Goal: Task Accomplishment & Management: Manage account settings

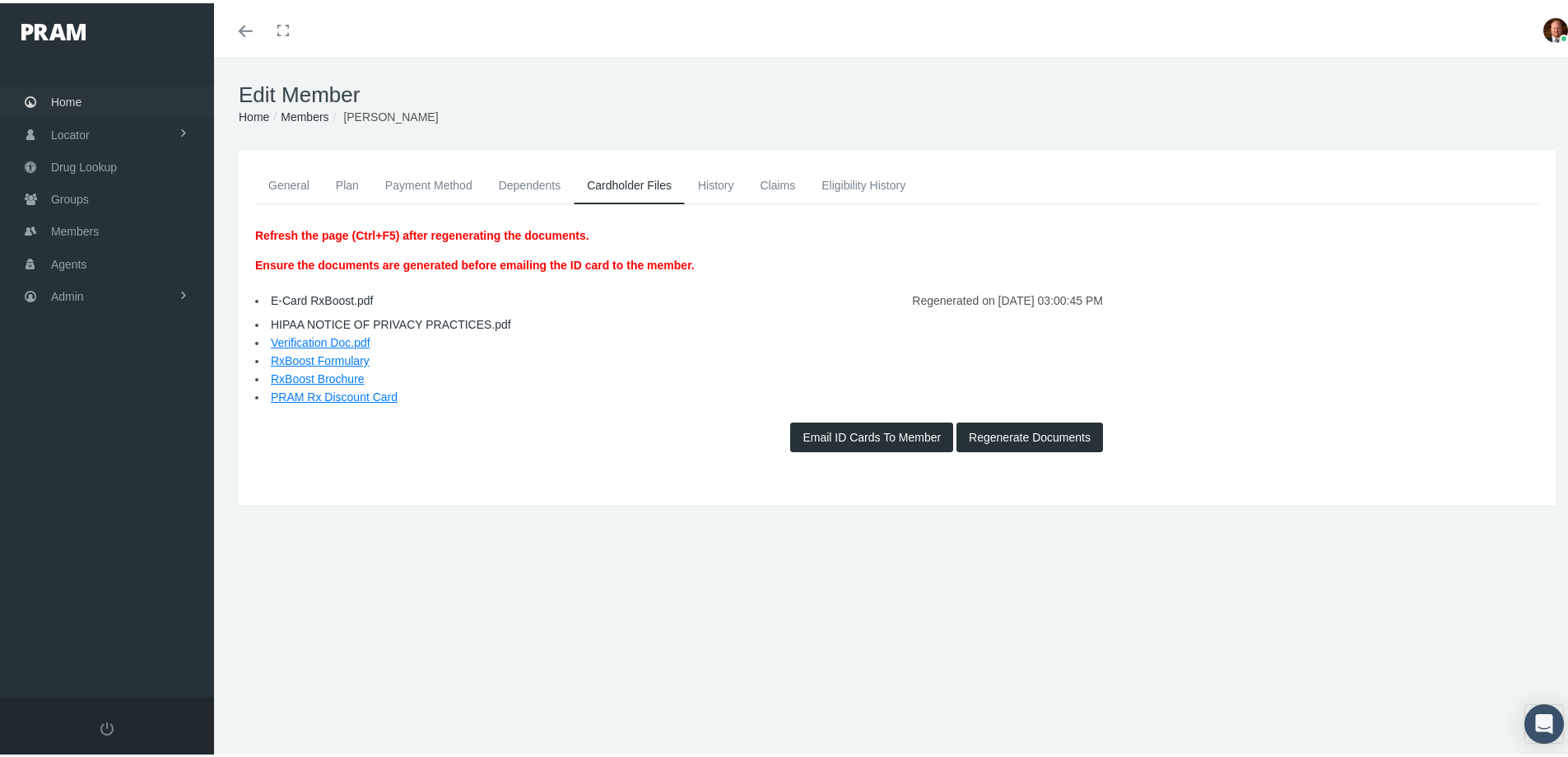
click at [69, 102] on span "Home" at bounding box center [67, 99] width 30 height 31
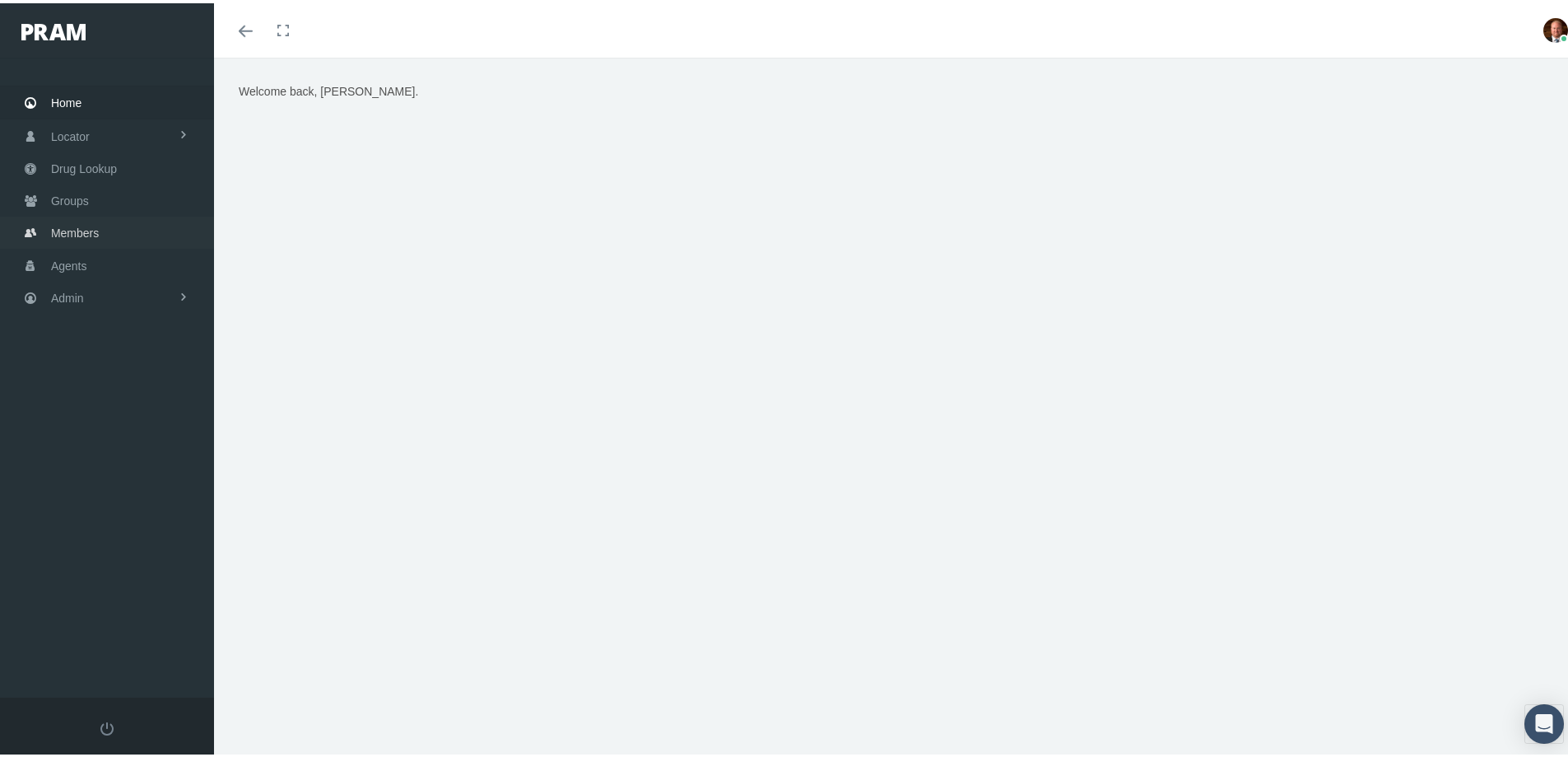
click at [70, 224] on span "Members" at bounding box center [75, 229] width 48 height 31
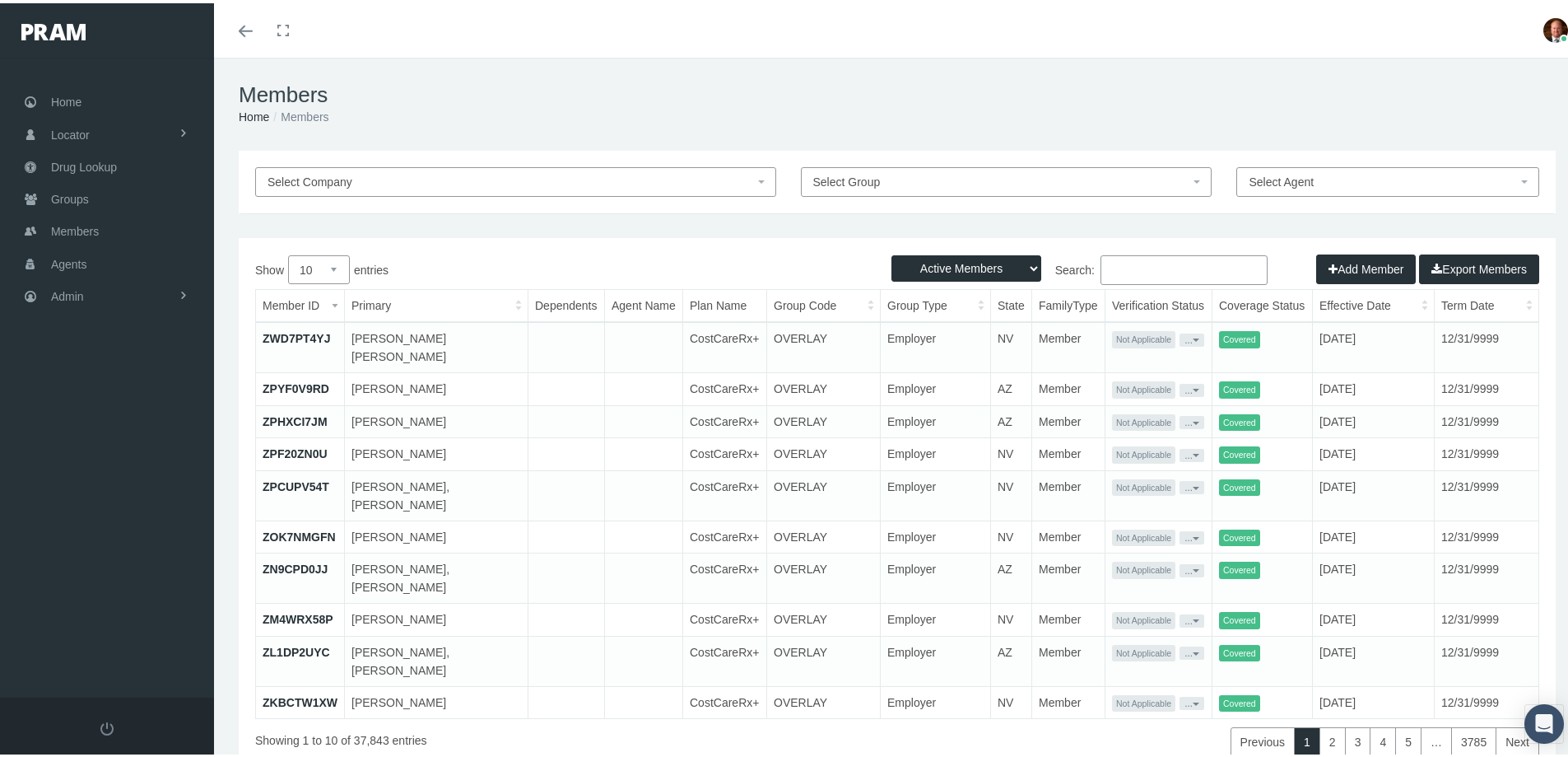
click at [1130, 264] on input "Search:" at bounding box center [1184, 266] width 167 height 29
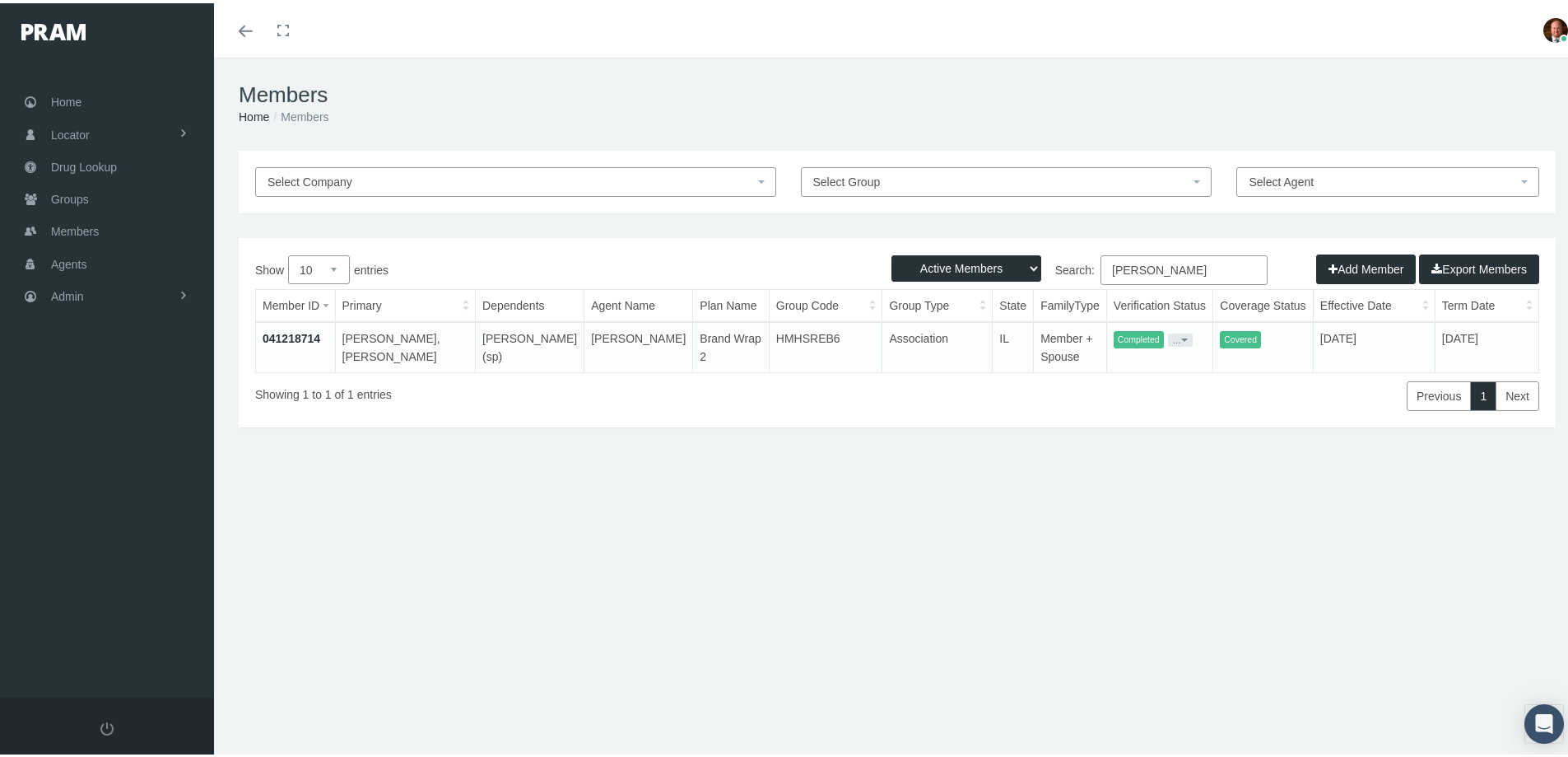
type input "stanley jolly"
click at [280, 331] on link "041218714" at bounding box center [291, 335] width 58 height 13
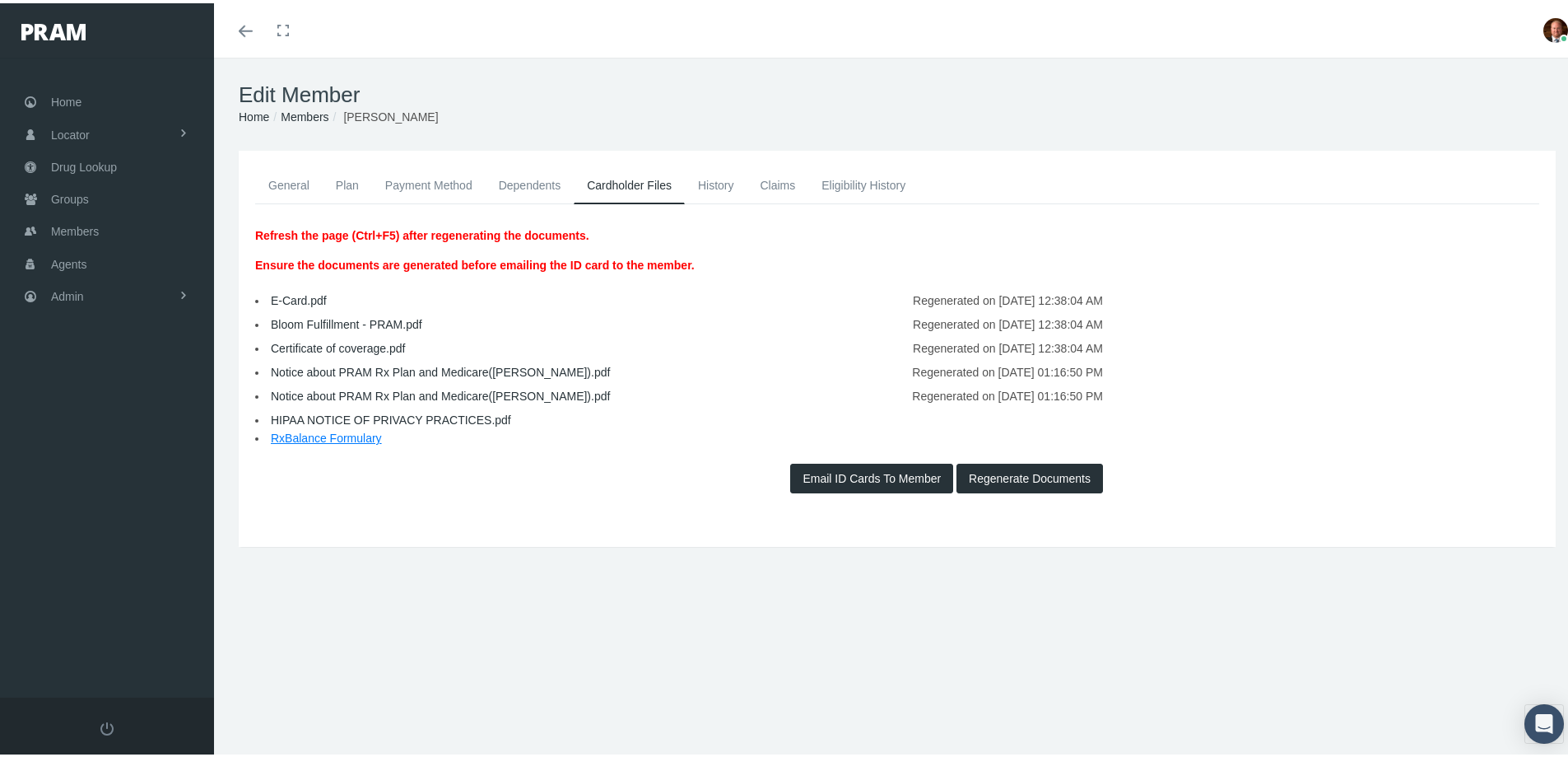
click at [296, 188] on link "General" at bounding box center [289, 182] width 67 height 36
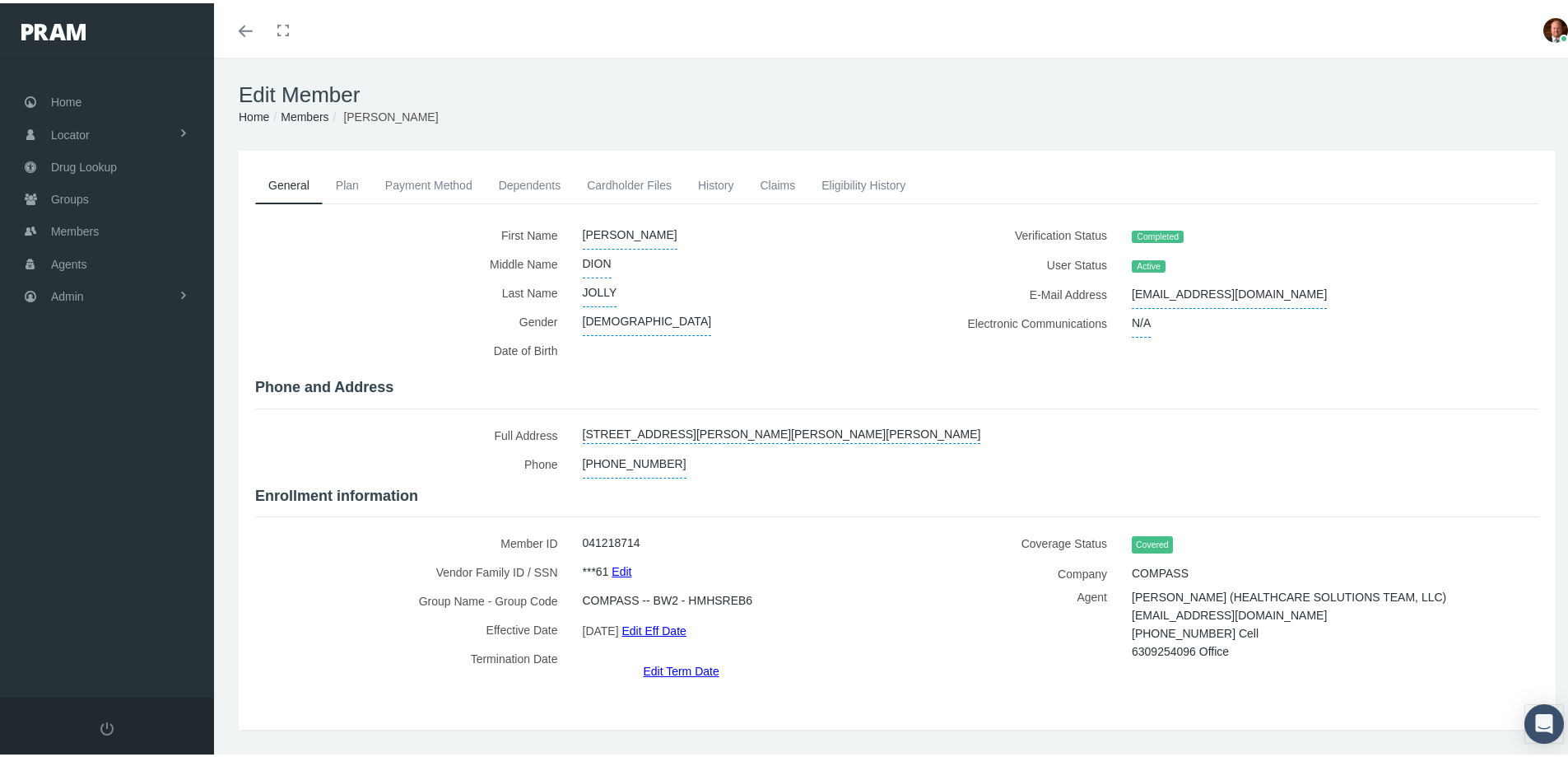
click at [775, 177] on link "Claims" at bounding box center [777, 182] width 62 height 36
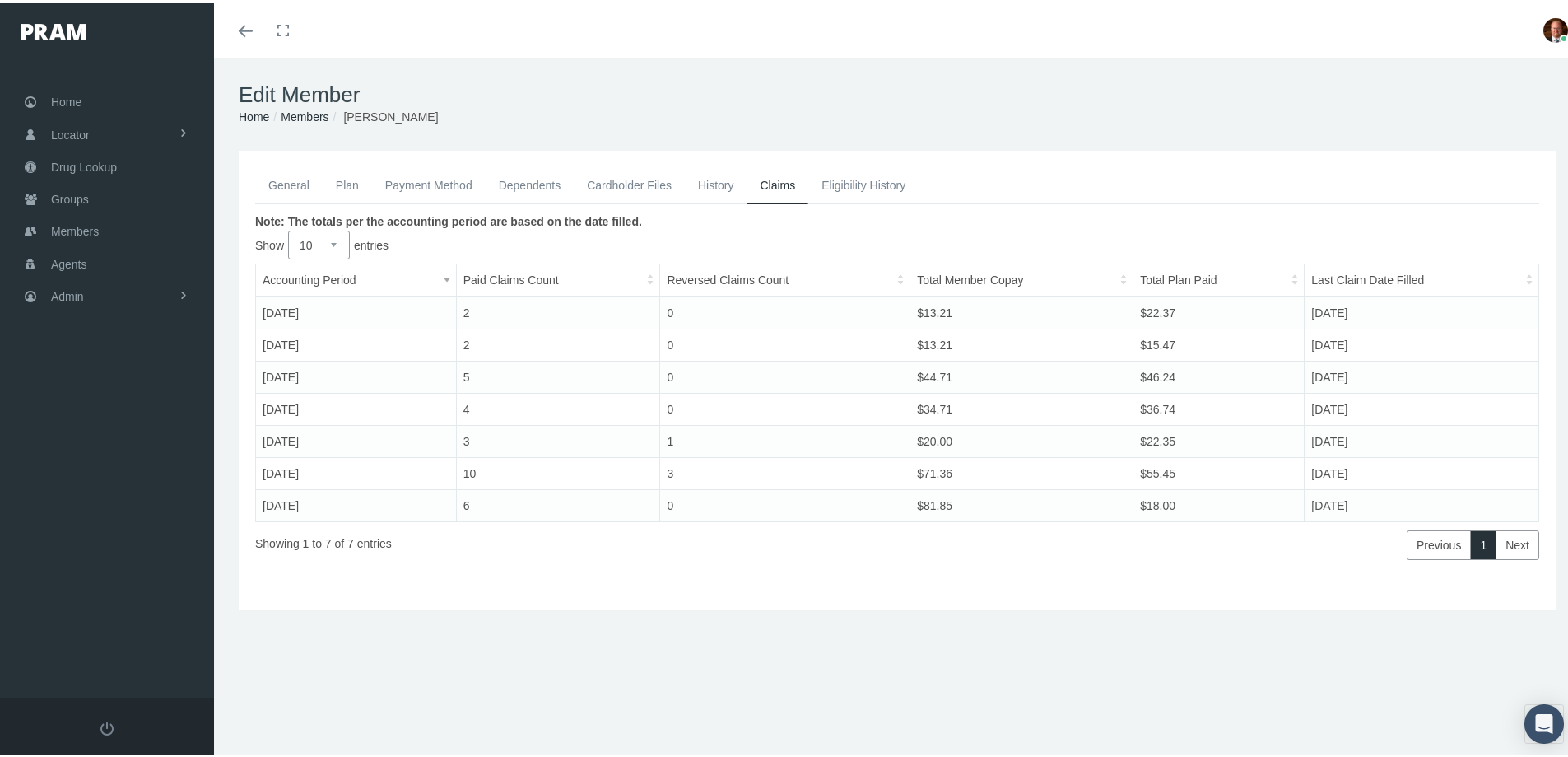
click at [295, 183] on link "General" at bounding box center [289, 182] width 67 height 36
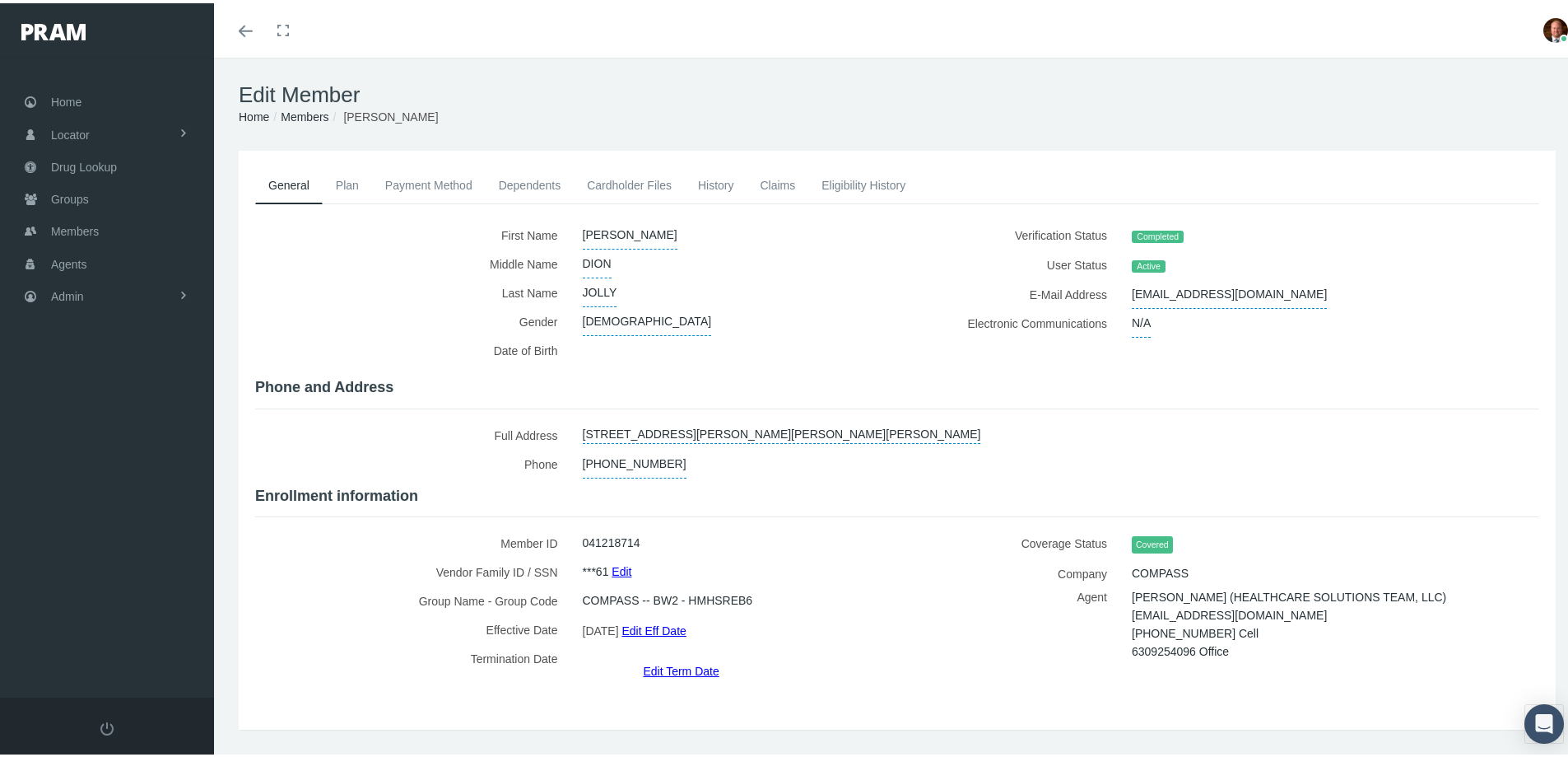
click at [527, 185] on link "Dependents" at bounding box center [530, 182] width 89 height 36
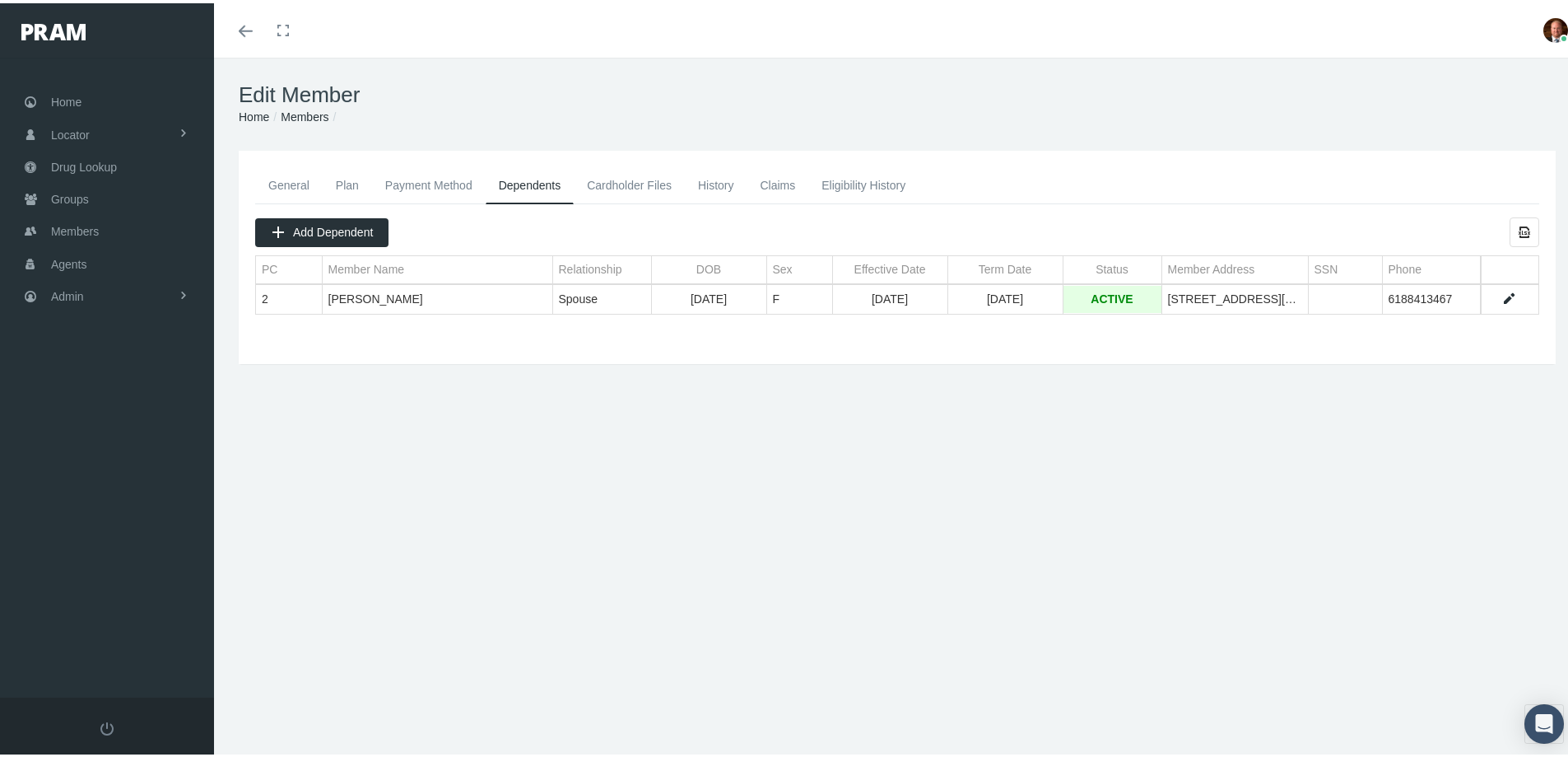
click at [280, 183] on link "General" at bounding box center [289, 182] width 67 height 36
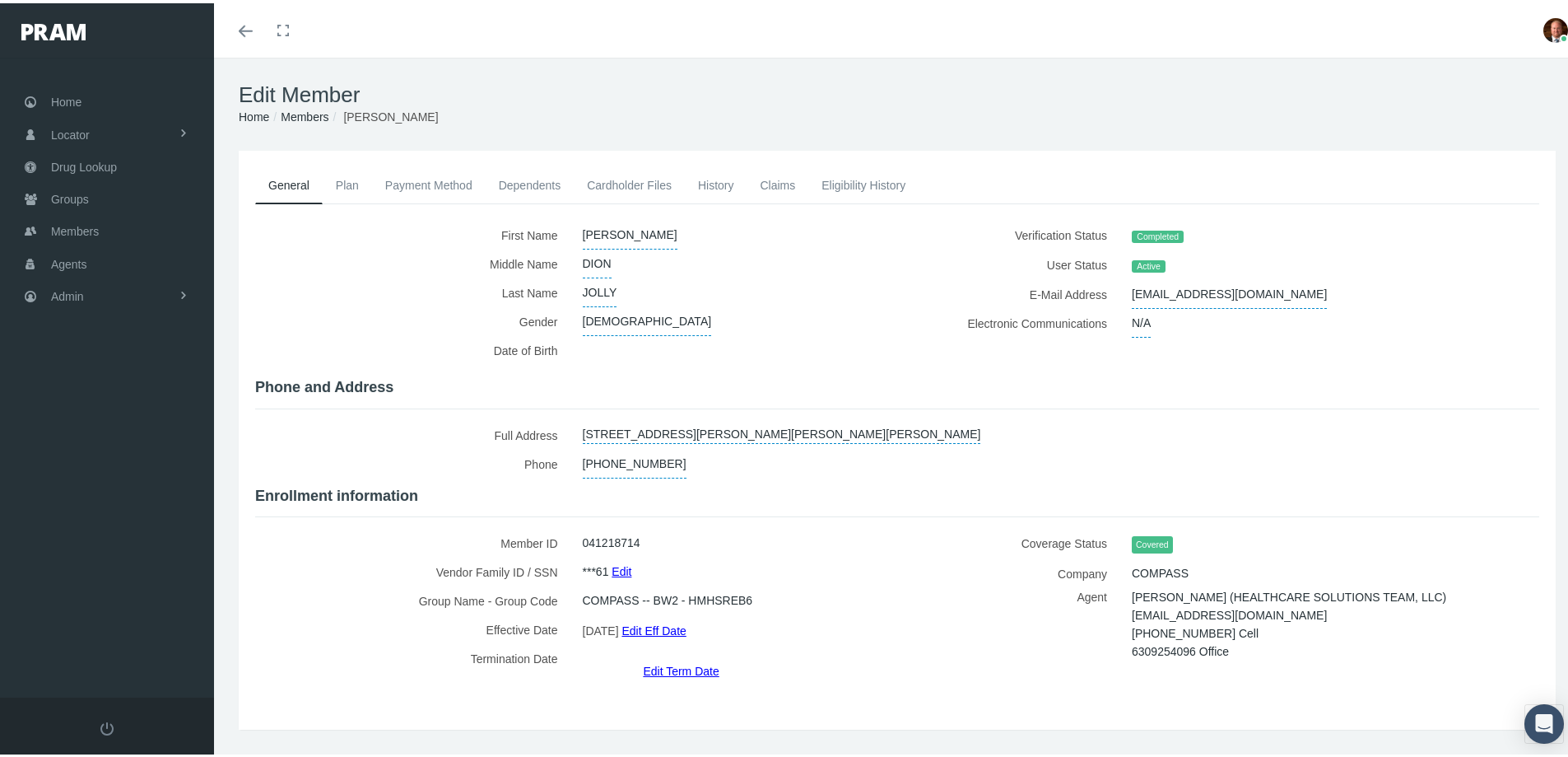
click at [446, 176] on link "Payment Method" at bounding box center [429, 182] width 114 height 36
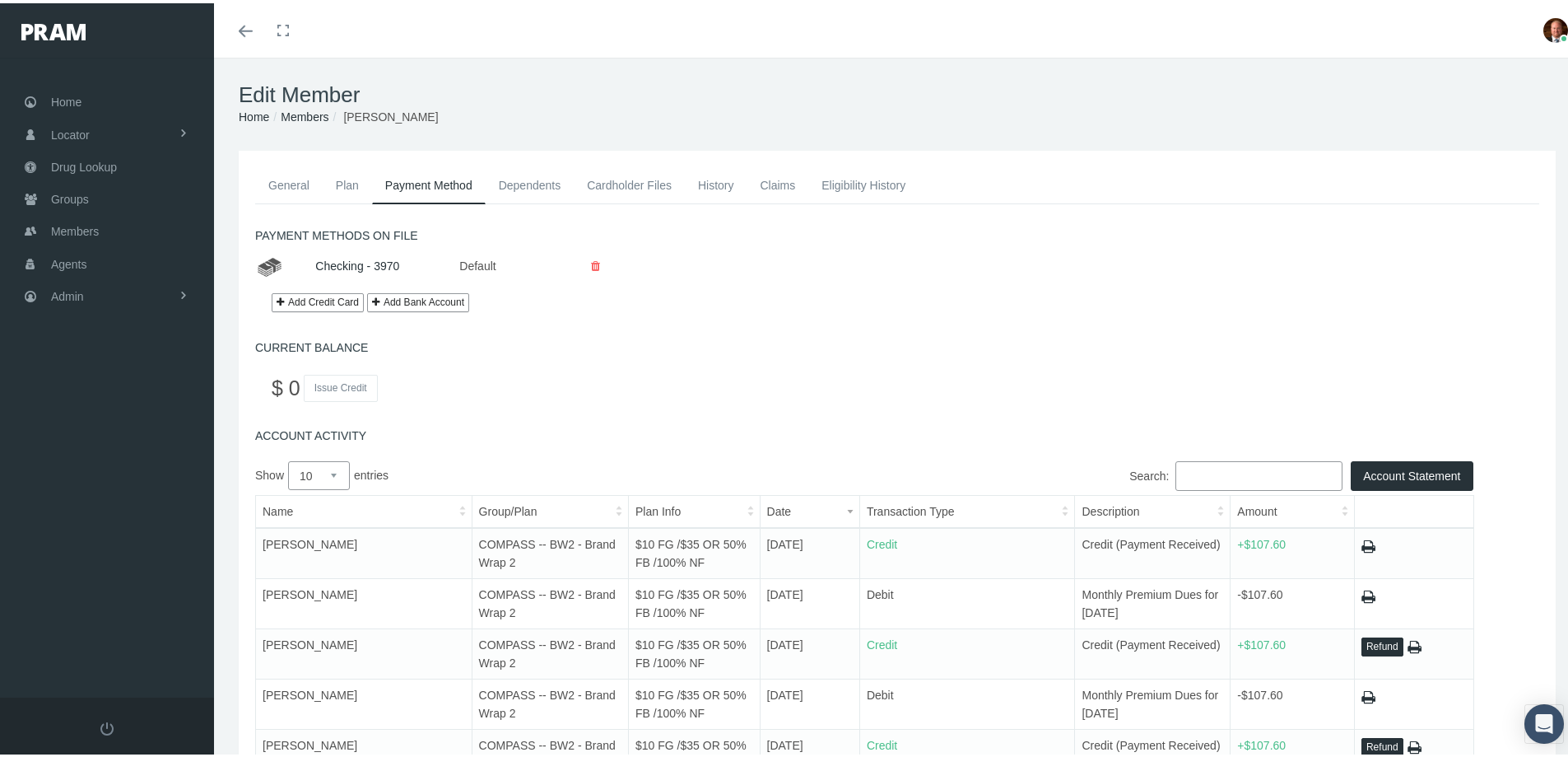
click at [298, 181] on link "General" at bounding box center [289, 182] width 67 height 36
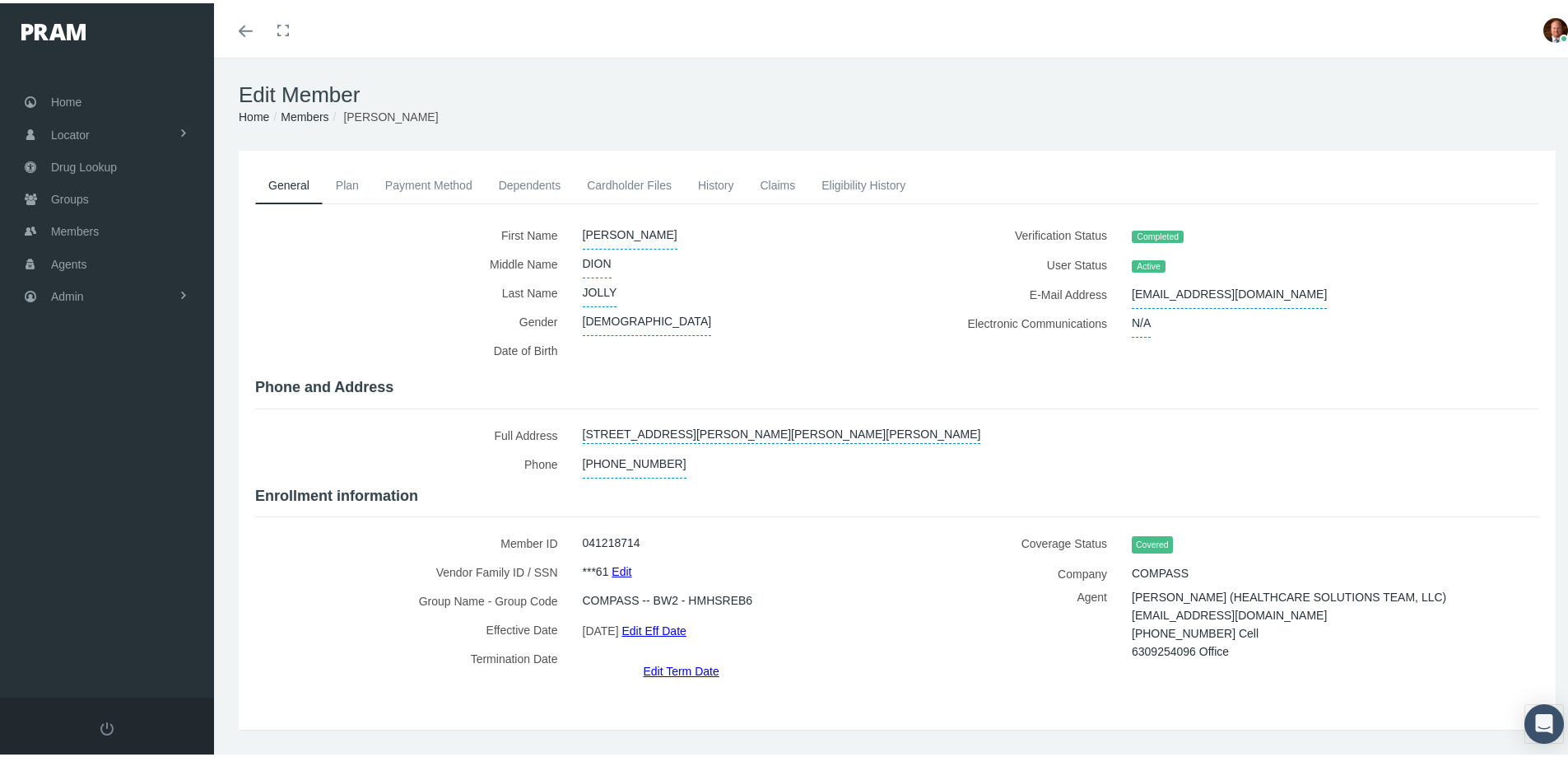
click at [770, 186] on link "Claims" at bounding box center [777, 182] width 62 height 36
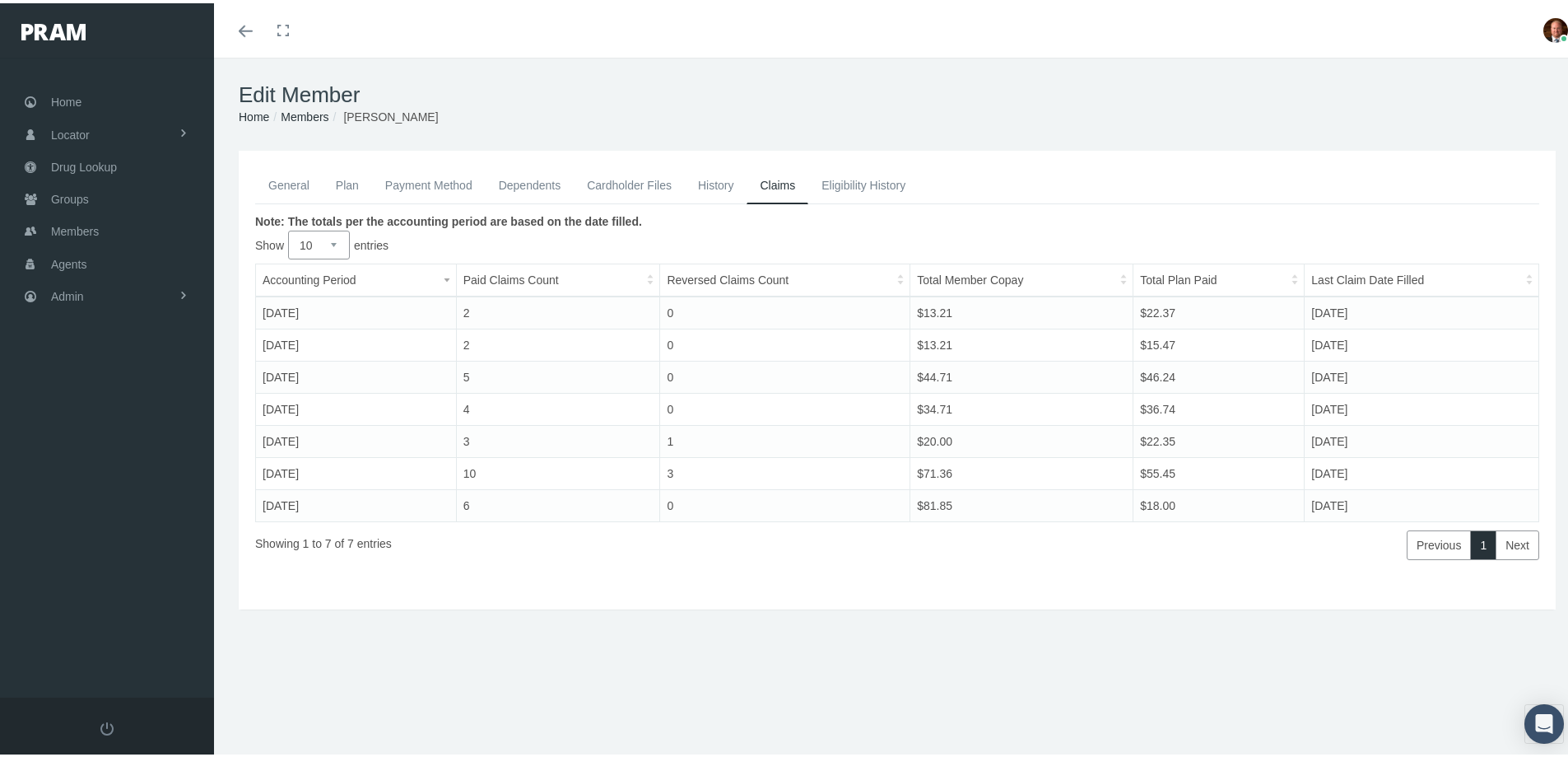
click at [291, 187] on link "General" at bounding box center [289, 182] width 67 height 36
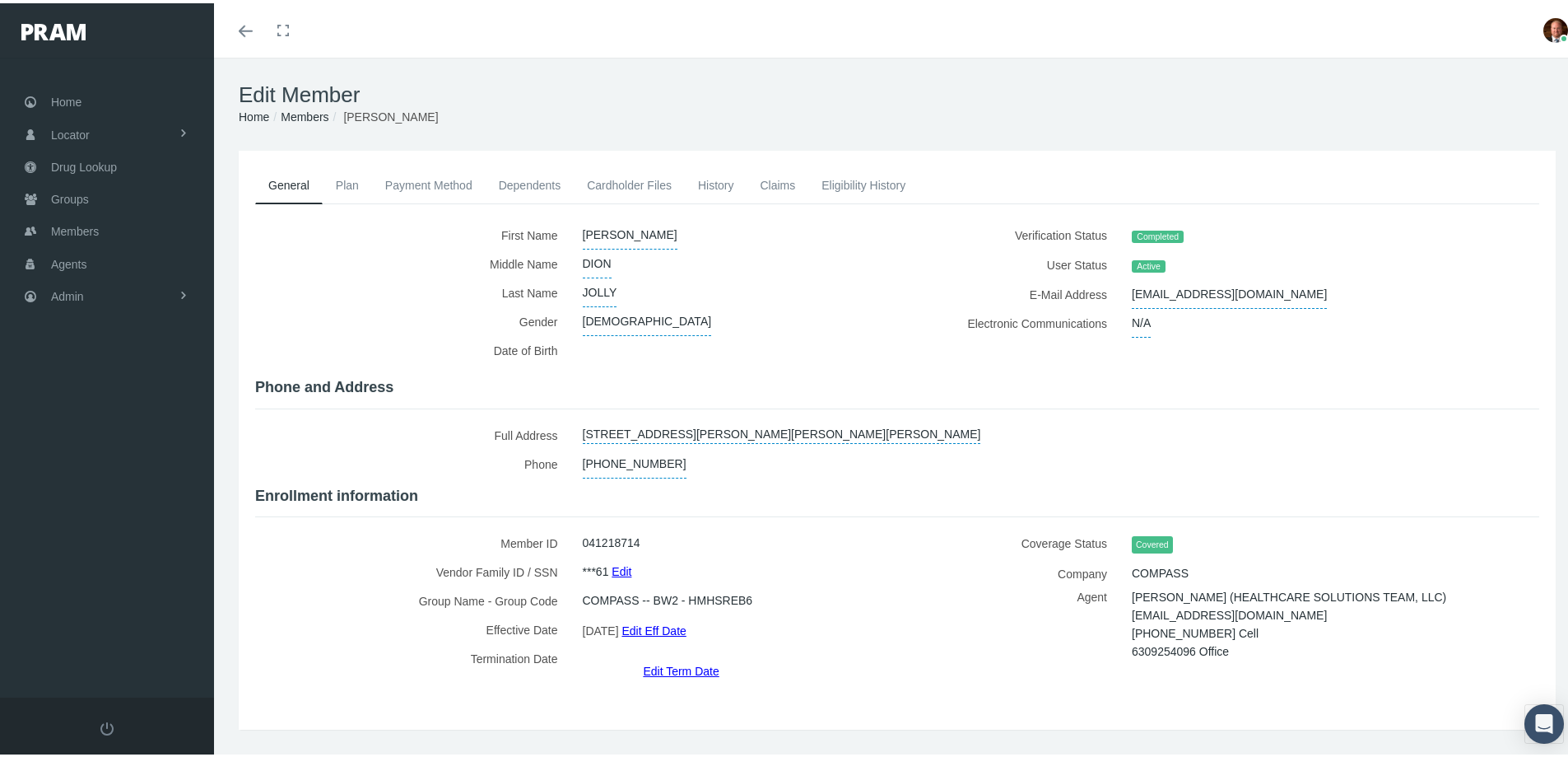
click at [666, 656] on link "Edit Term Date" at bounding box center [681, 667] width 75 height 24
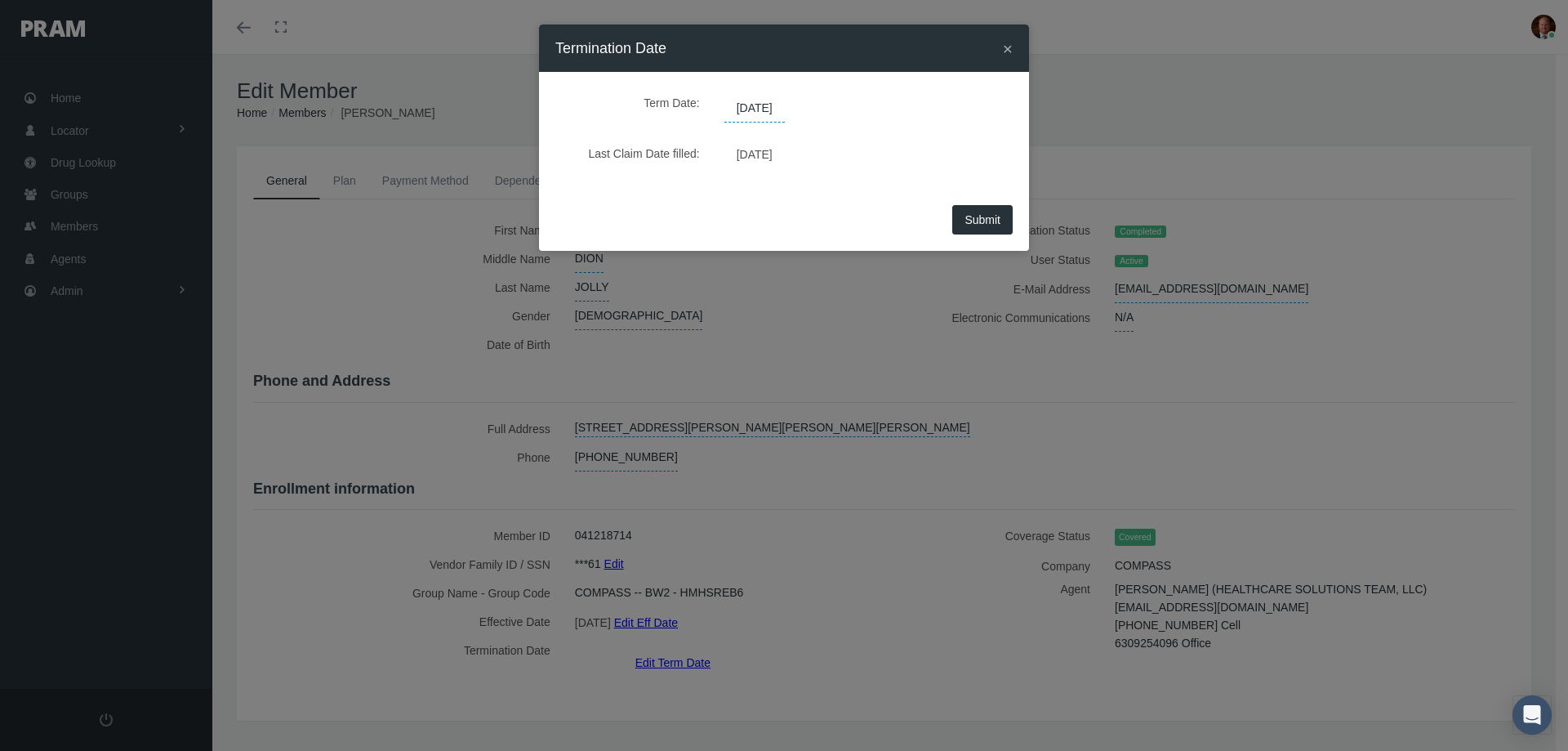
click at [785, 108] on span "12/31/2039" at bounding box center [755, 109] width 61 height 28
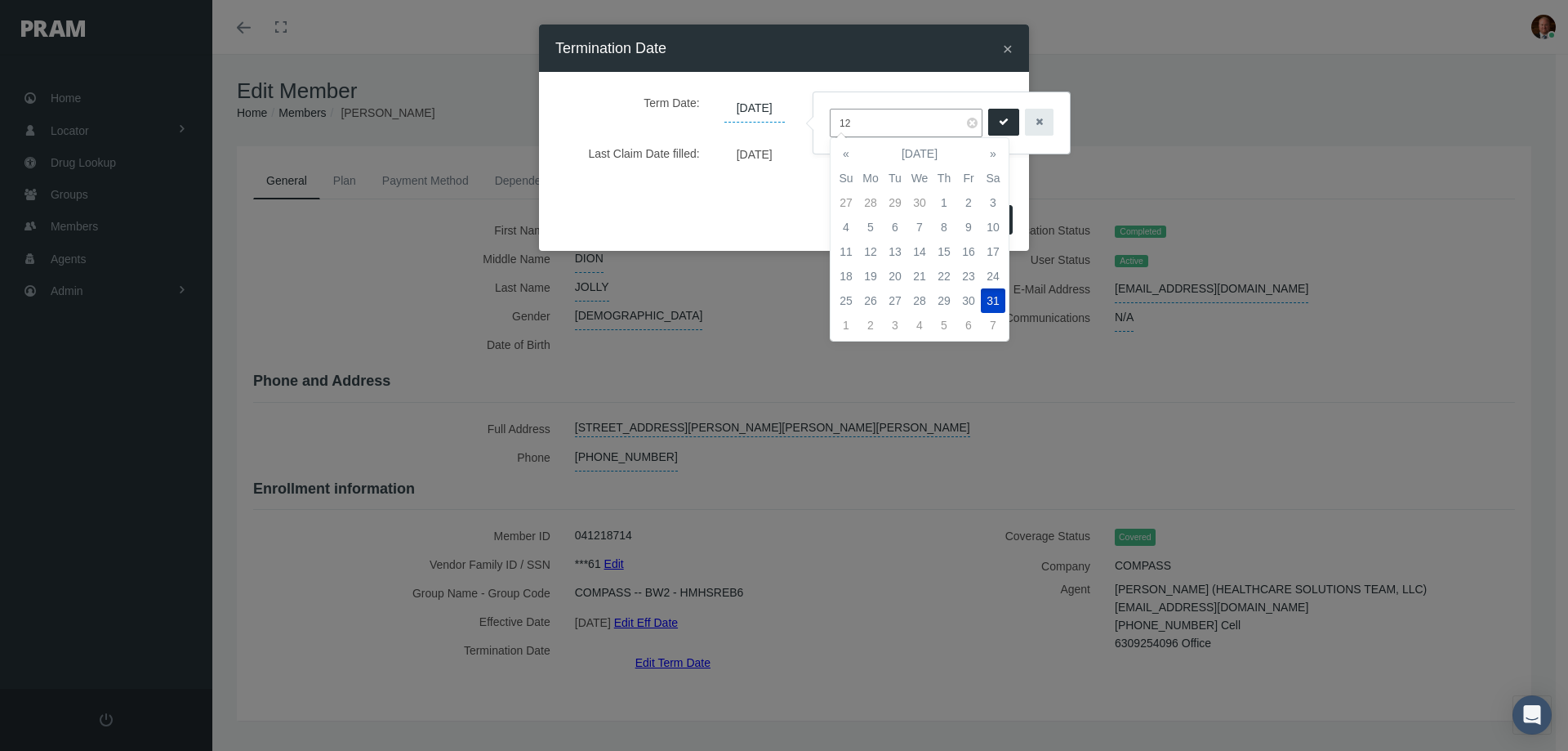
type input "1"
click at [844, 202] on td "31" at bounding box center [846, 202] width 25 height 25
type input "08/31/2025"
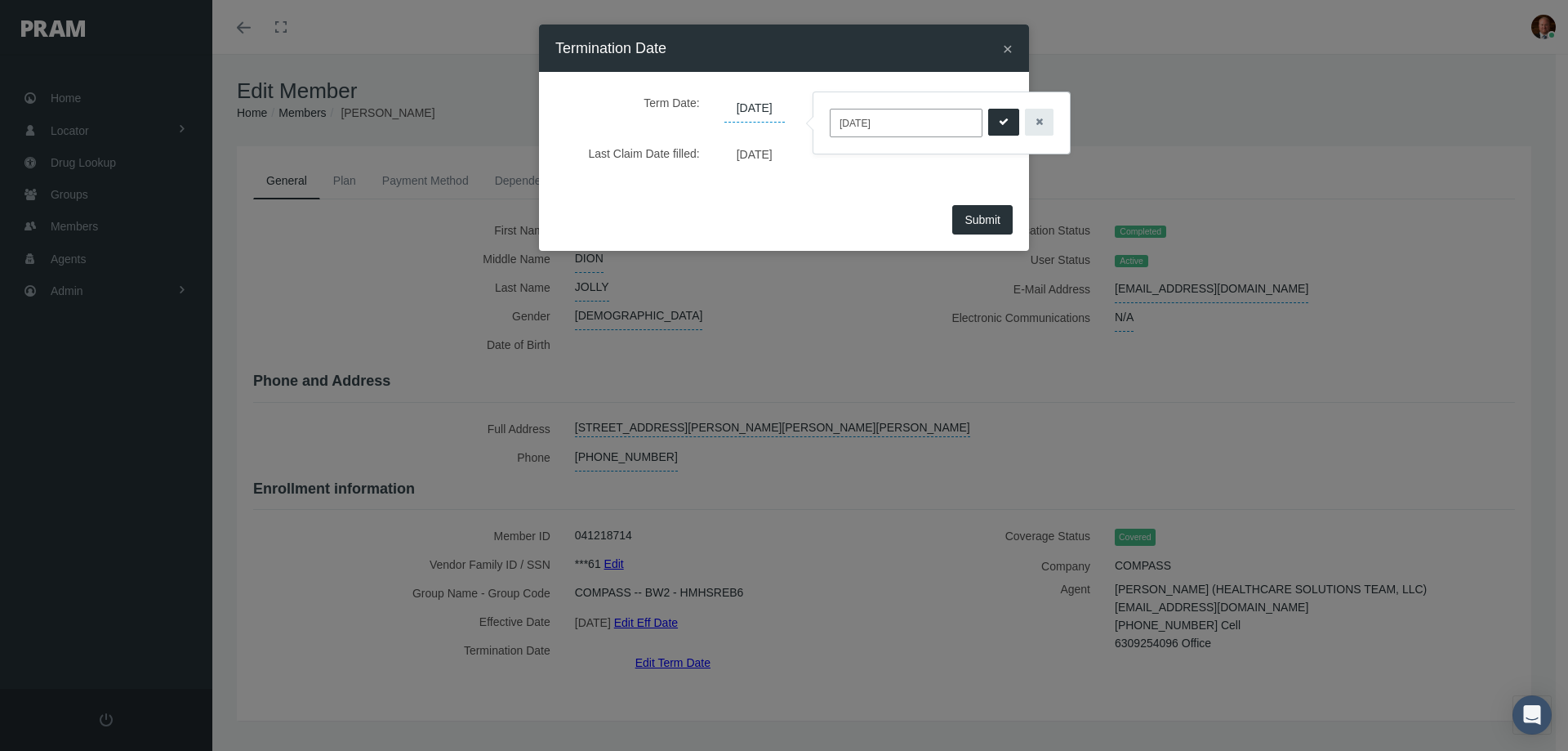
click at [1015, 120] on button "submit" at bounding box center [1004, 121] width 31 height 27
click at [981, 217] on span "Submit" at bounding box center [983, 219] width 36 height 13
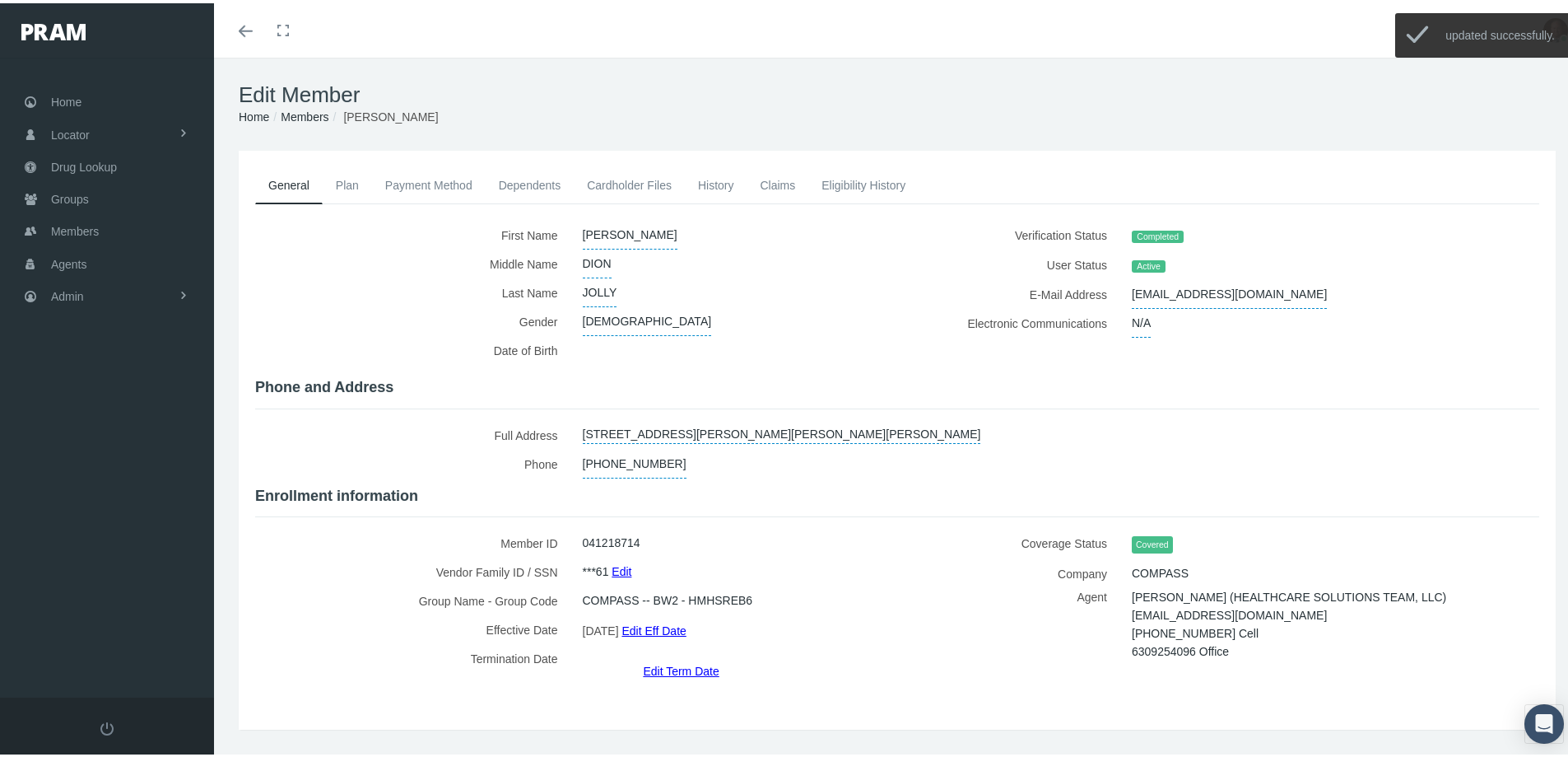
click at [714, 182] on link "History" at bounding box center [716, 182] width 63 height 36
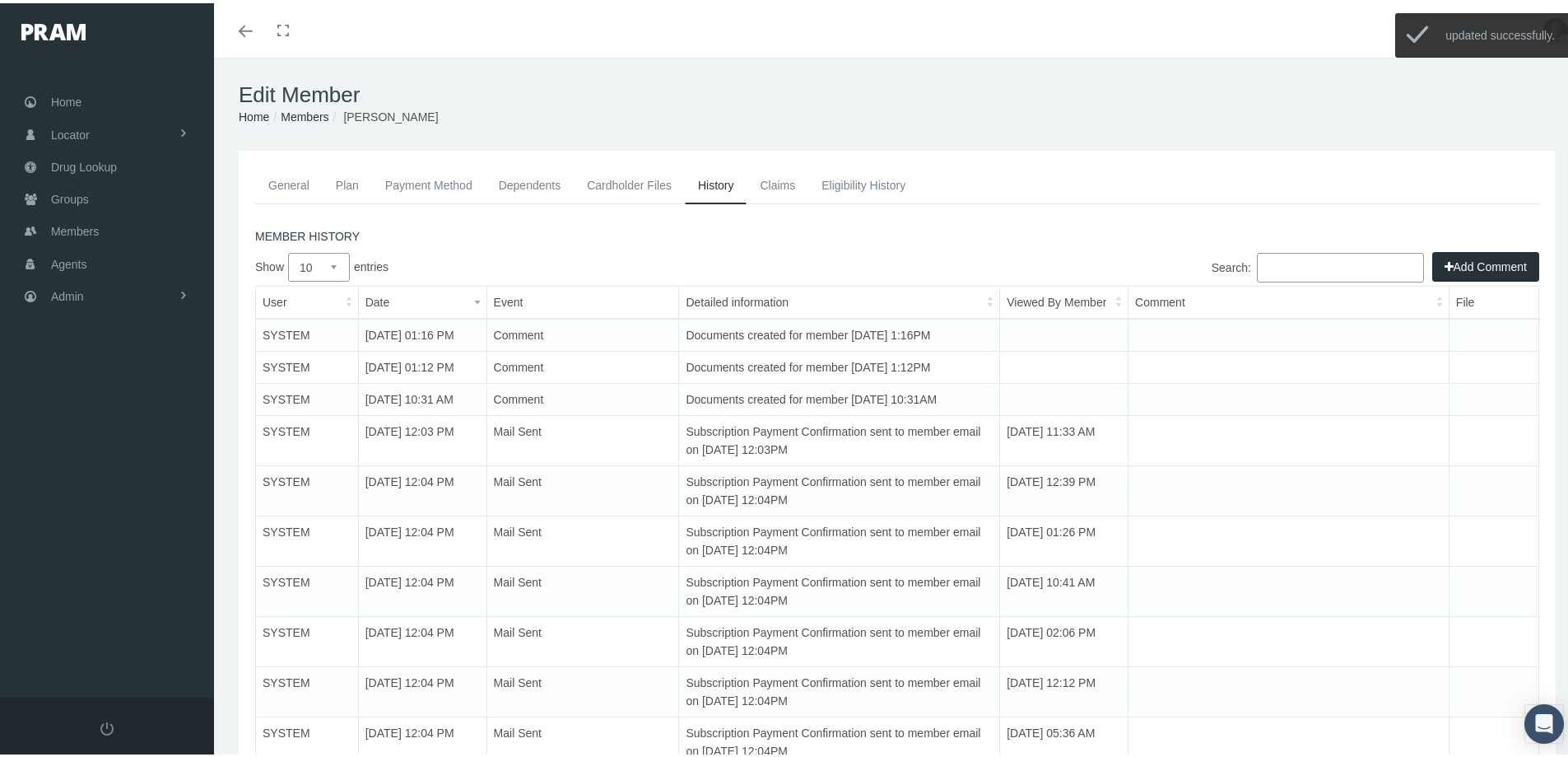
click at [1446, 265] on button "Add Comment" at bounding box center [1485, 263] width 107 height 29
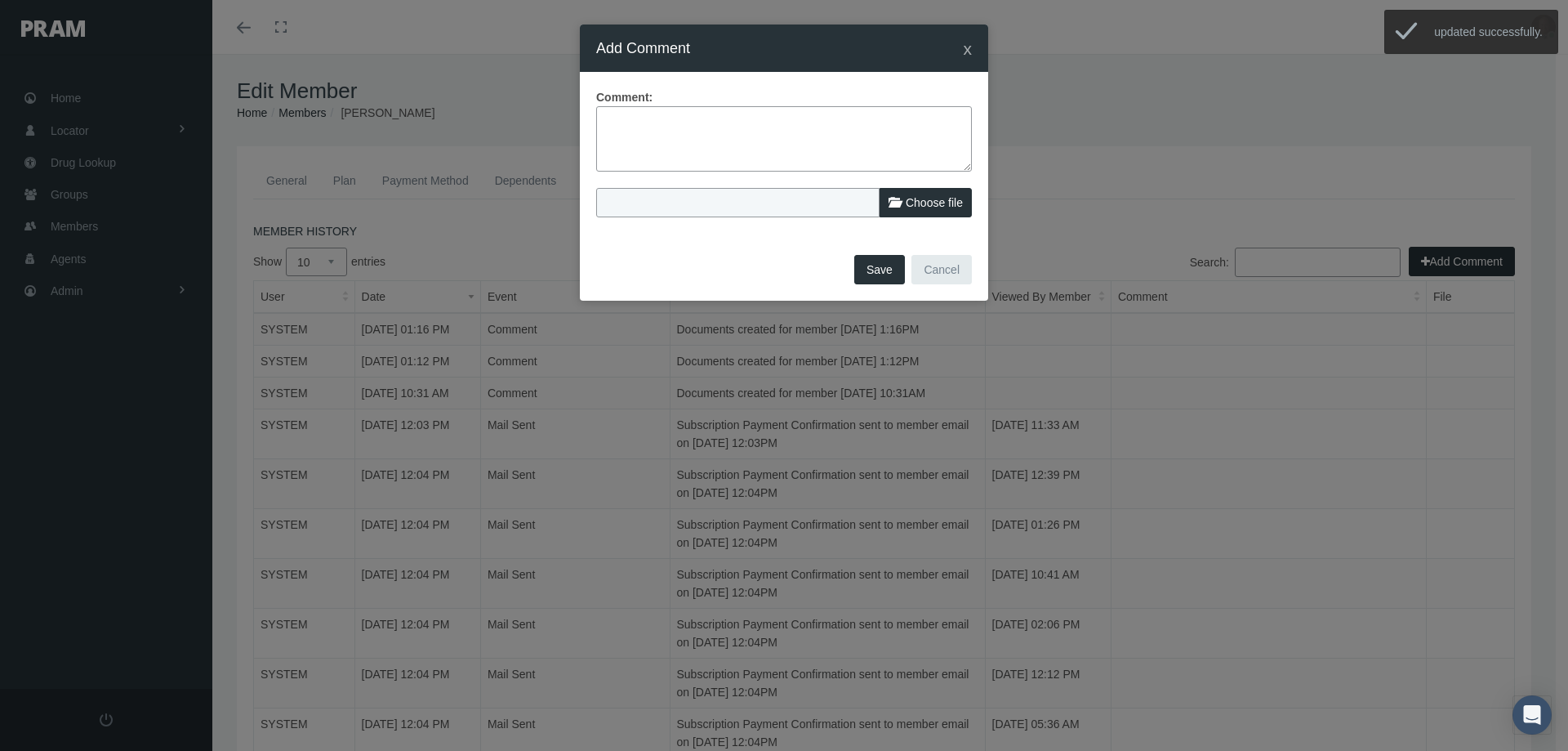
click at [825, 118] on textarea at bounding box center [784, 139] width 376 height 65
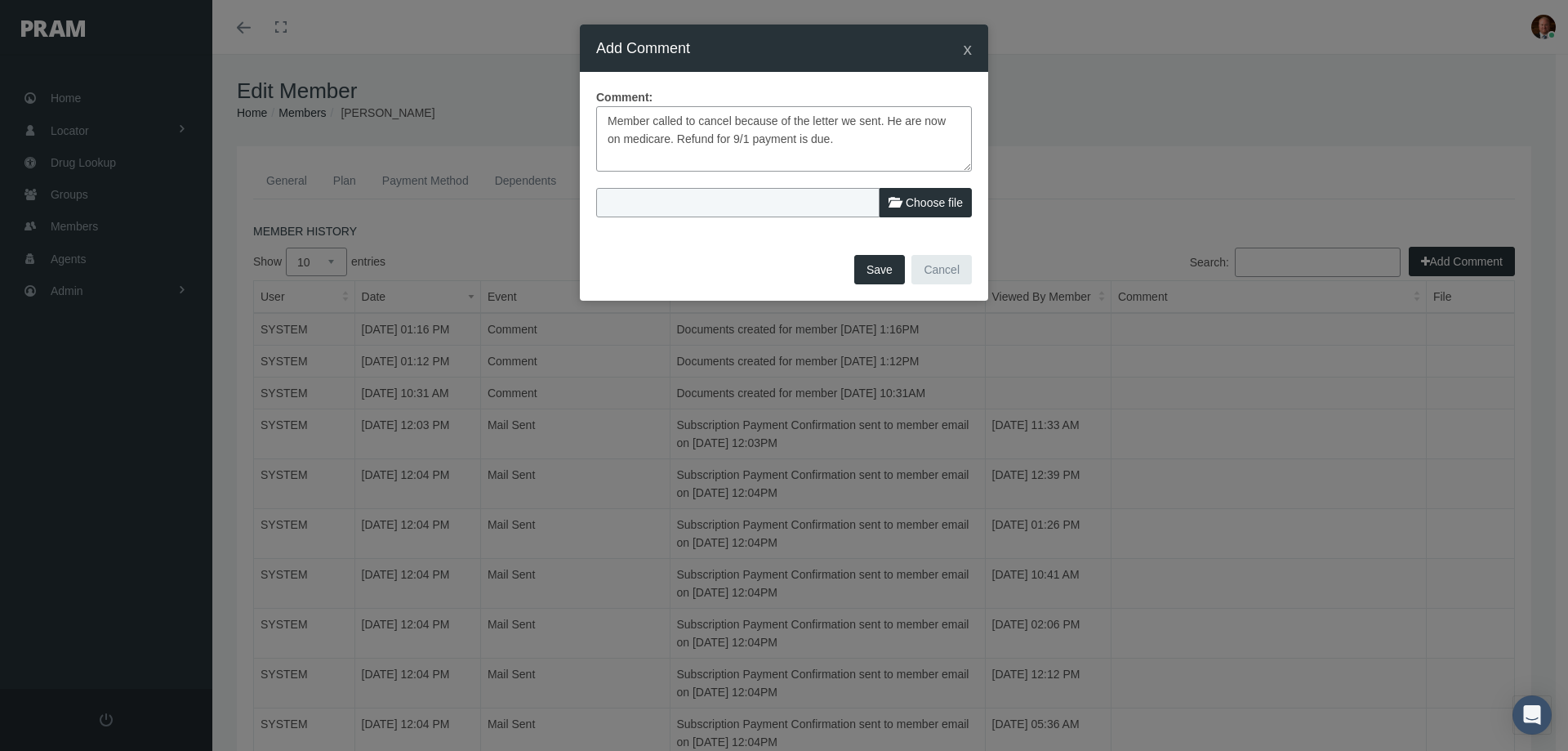
type textarea "Member called to cancel because of the letter we sent. He are now on medicare. …"
click at [876, 263] on button "Save" at bounding box center [880, 269] width 51 height 29
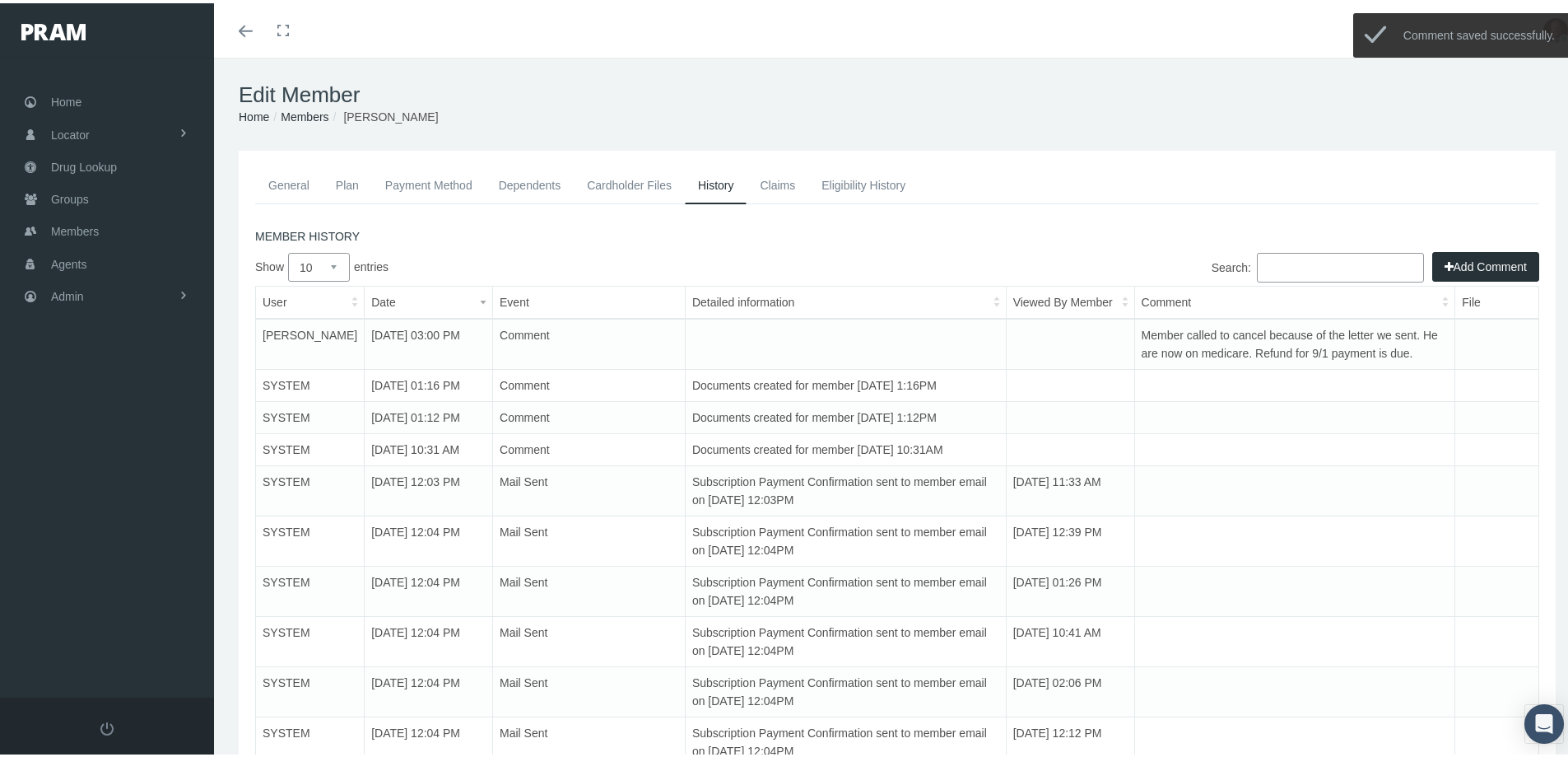
click at [420, 167] on link "Payment Method" at bounding box center [429, 182] width 114 height 36
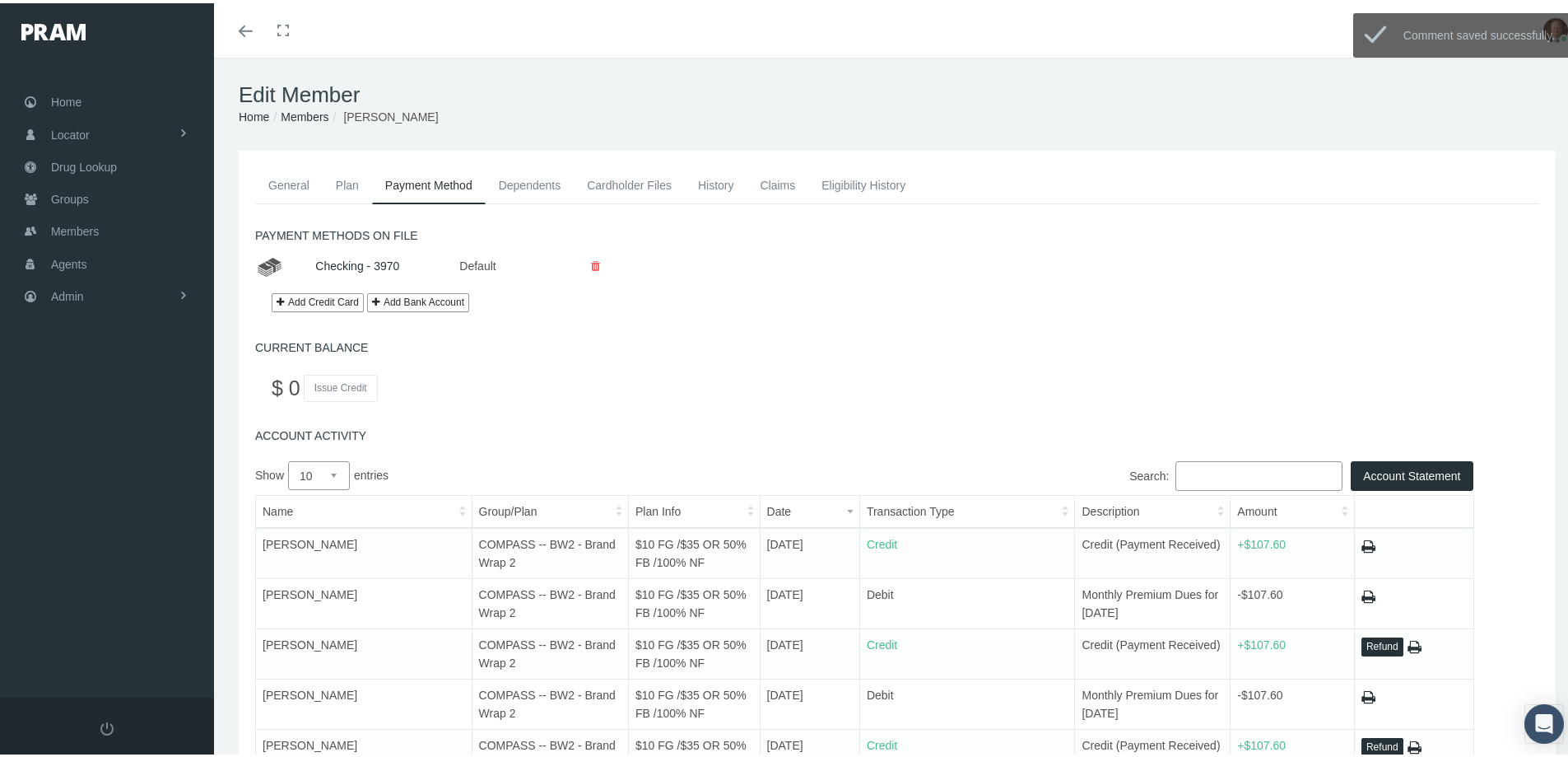
click at [1371, 643] on button "Refund" at bounding box center [1383, 643] width 42 height 19
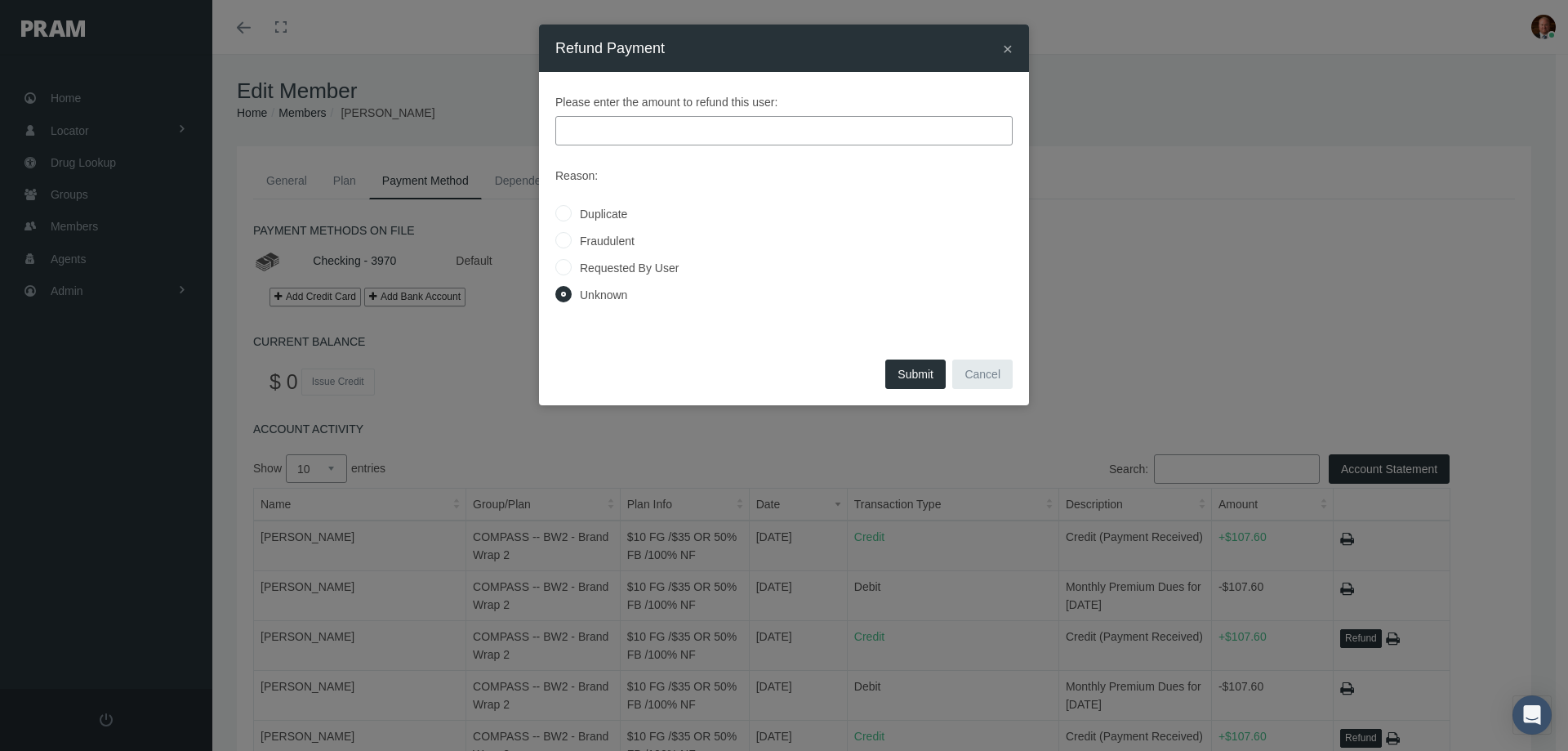
click at [578, 265] on label "Requested By User" at bounding box center [625, 268] width 107 height 18
click at [571, 265] on input "Requested By User" at bounding box center [563, 266] width 17 height 17
radio input "true"
click at [643, 133] on input "text" at bounding box center [784, 130] width 458 height 29
type input "107.60"
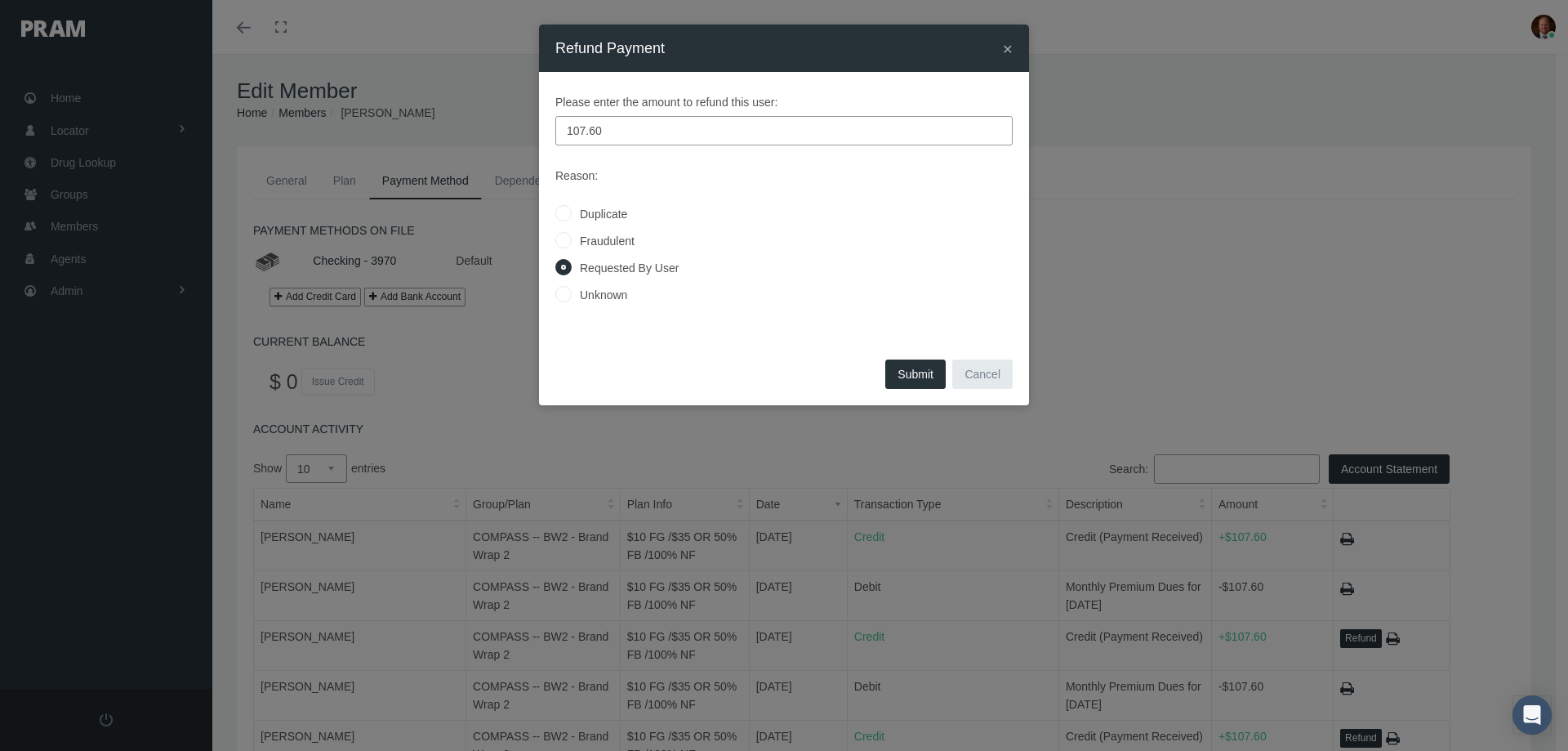
click at [902, 372] on button "Submit" at bounding box center [916, 373] width 61 height 29
radio input "true"
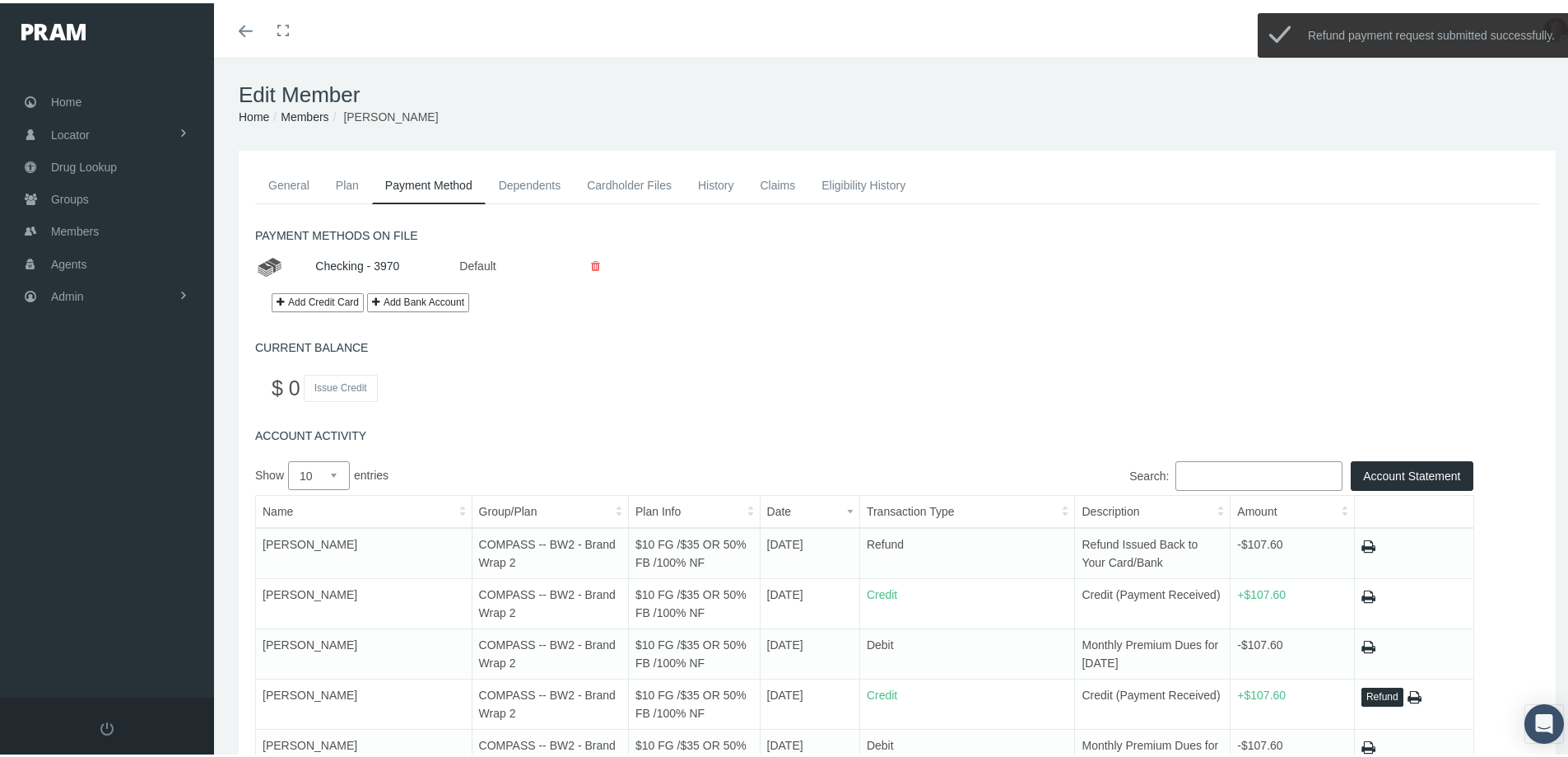
click at [287, 186] on link "General" at bounding box center [289, 182] width 67 height 36
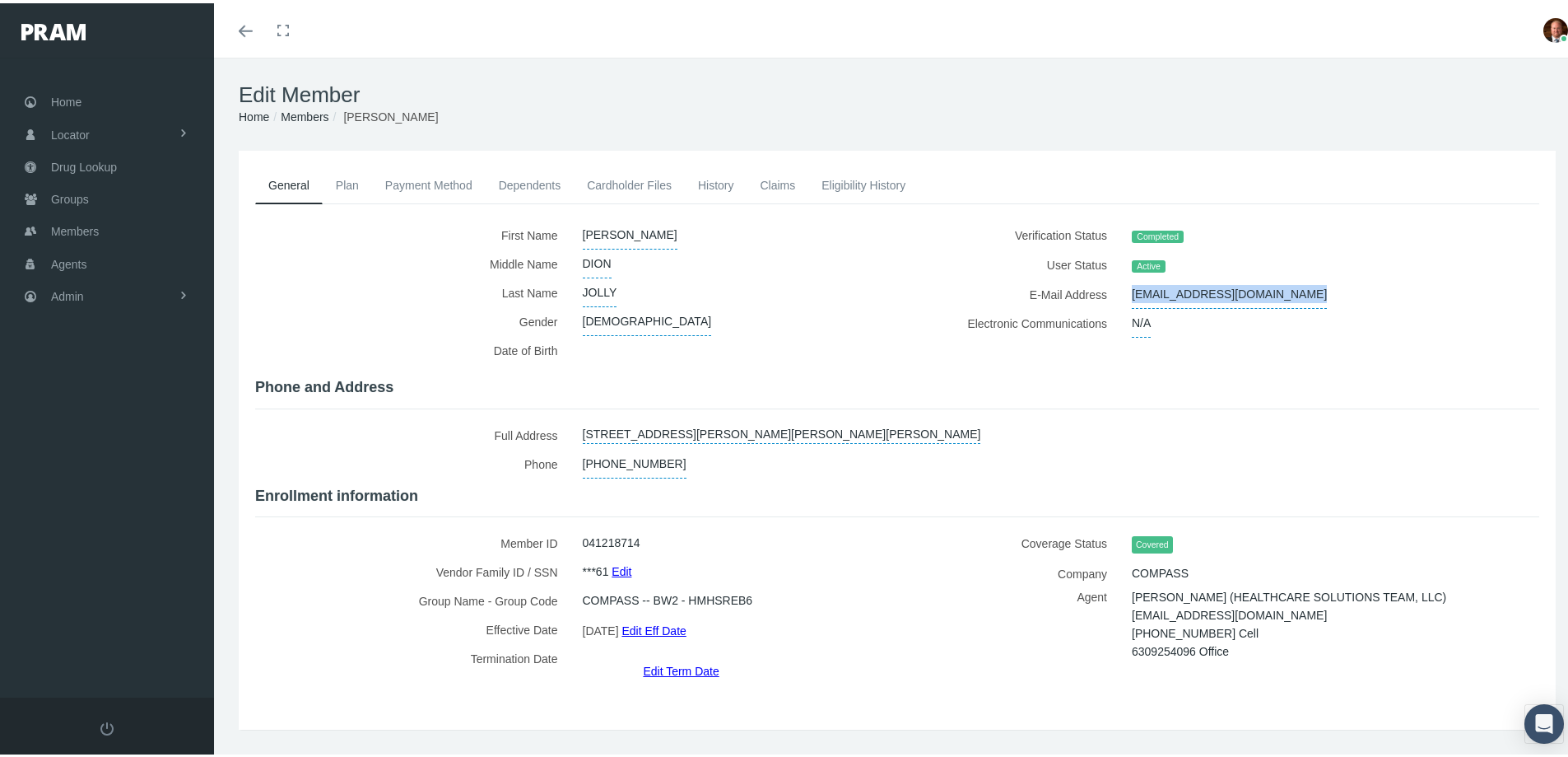
drag, startPoint x: 1120, startPoint y: 291, endPoint x: 1273, endPoint y: 291, distance: 153.0
click at [1273, 291] on div "djollyconstruction@gmail.com" at bounding box center [1304, 291] width 367 height 28
copy span "djollyconstruction@gmail.com"
drag, startPoint x: 1122, startPoint y: 606, endPoint x: 1217, endPoint y: 601, distance: 95.1
click at [1217, 601] on div "Christina Foley (HEALTHCARE SOLUTIONS TEAM, LLC) cfoley@myhst.com 3145038596 Ce…" at bounding box center [1304, 621] width 367 height 73
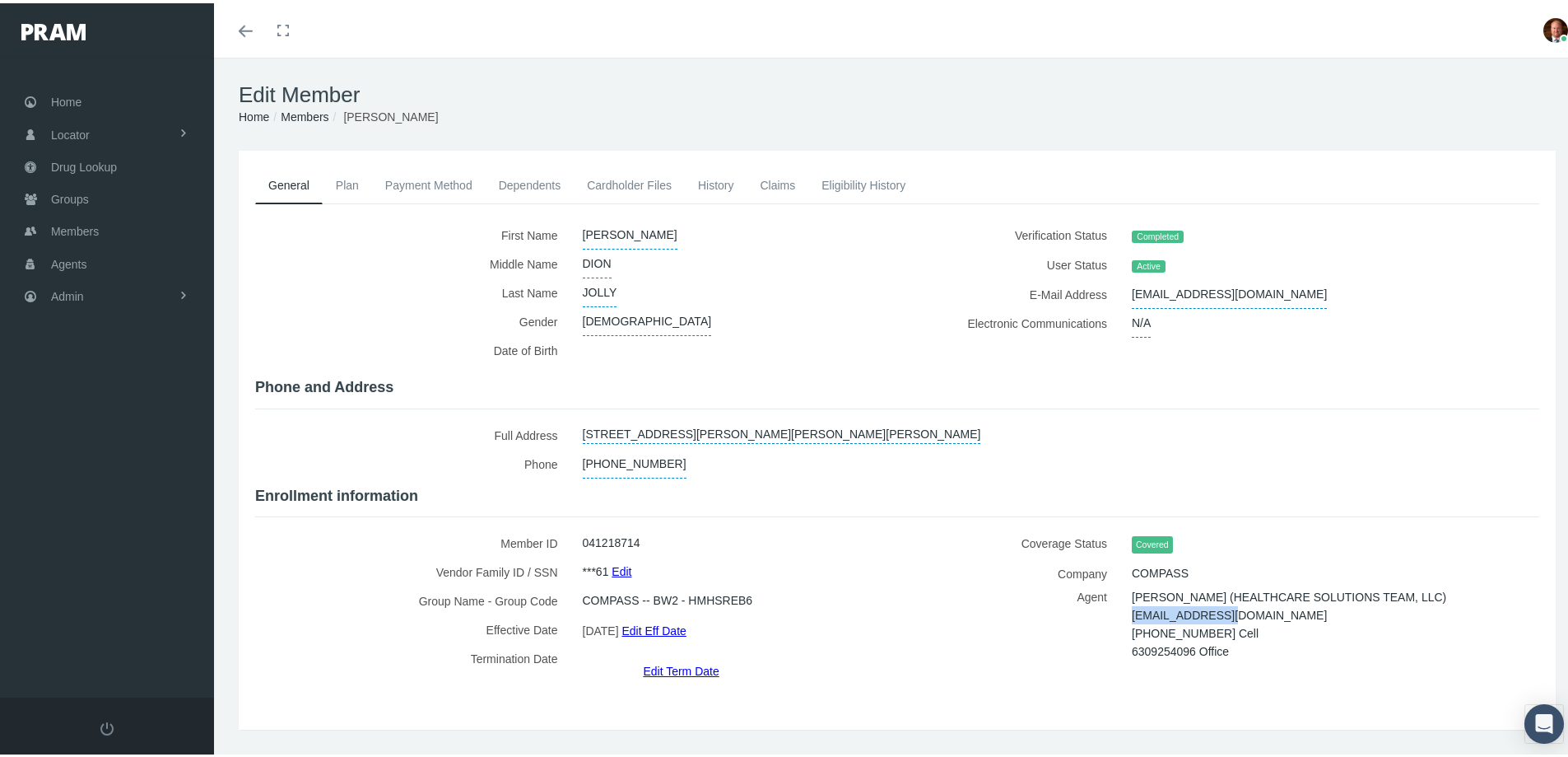
copy span "cfoley@myhst.com"
click at [76, 99] on span "Home" at bounding box center [67, 99] width 30 height 31
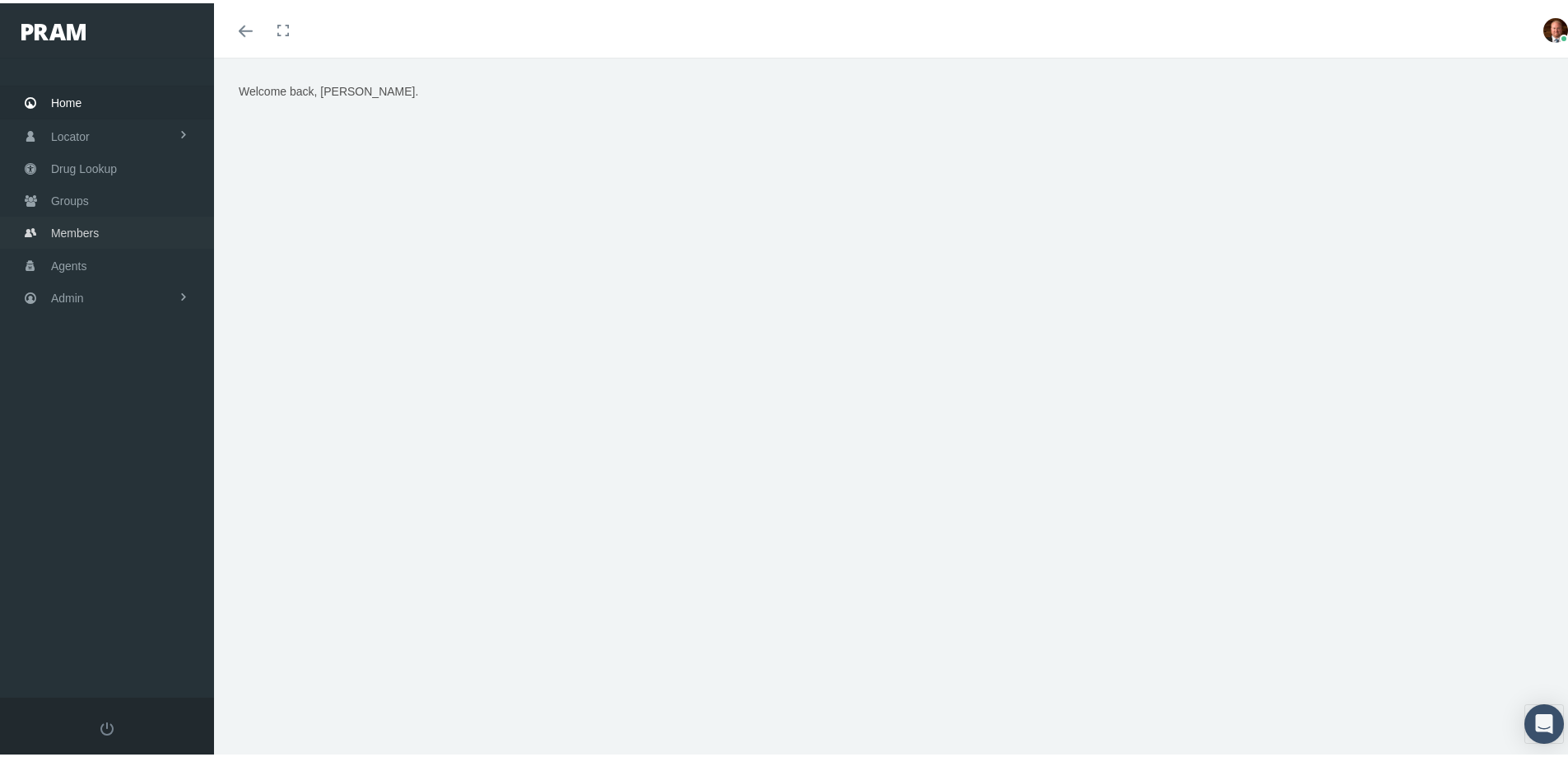
click at [77, 236] on span "Members" at bounding box center [75, 229] width 48 height 31
